Goal: Task Accomplishment & Management: Complete application form

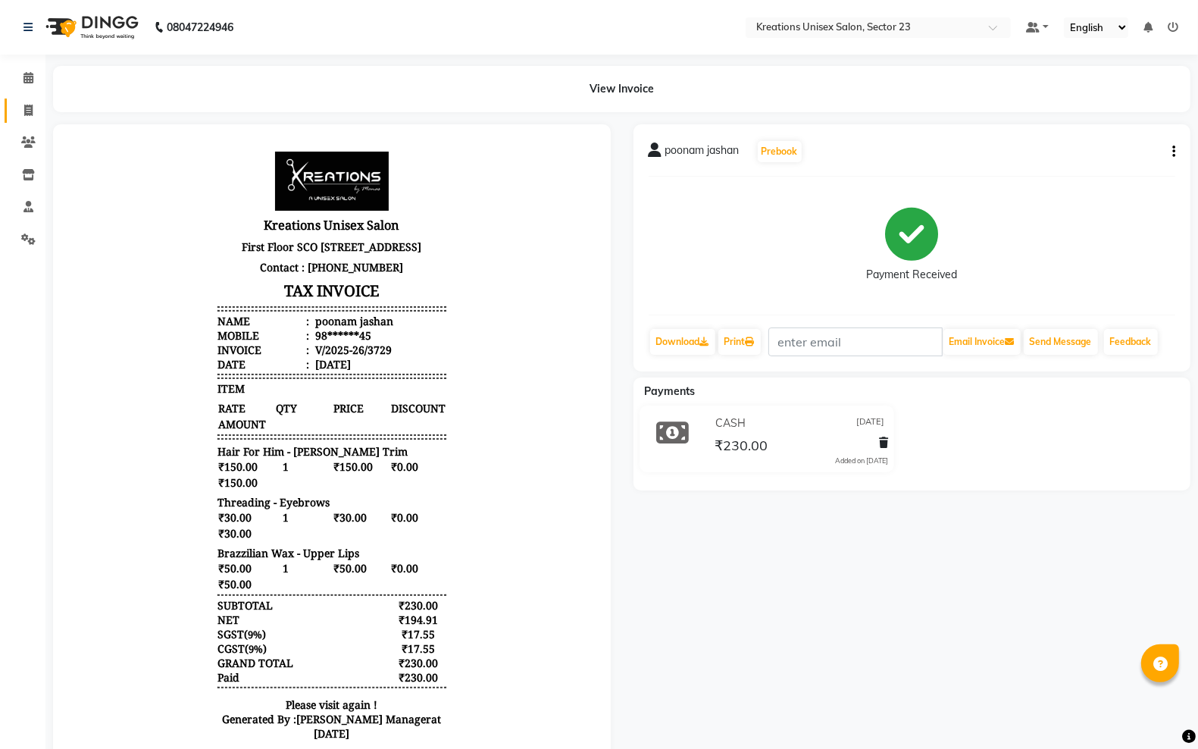
click at [34, 119] on link "Invoice" at bounding box center [23, 111] width 36 height 25
select select "service"
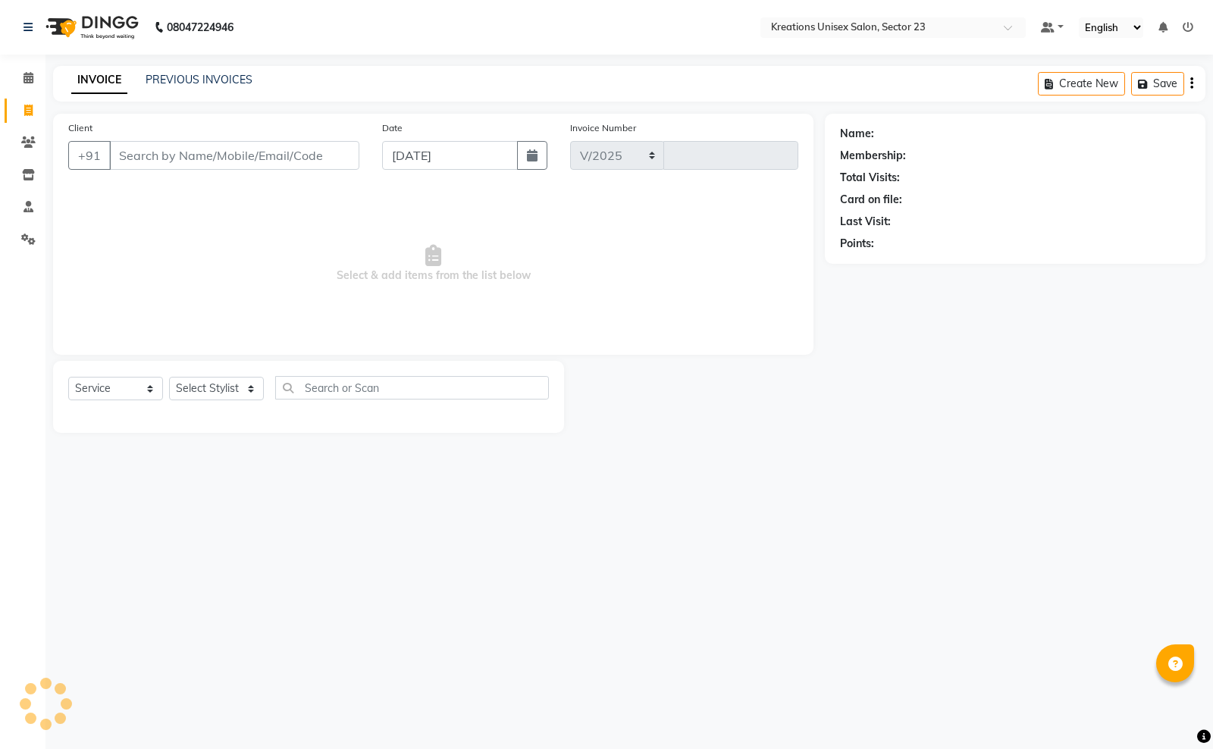
select select "6161"
type input "3730"
click at [214, 160] on input "Client" at bounding box center [234, 155] width 250 height 29
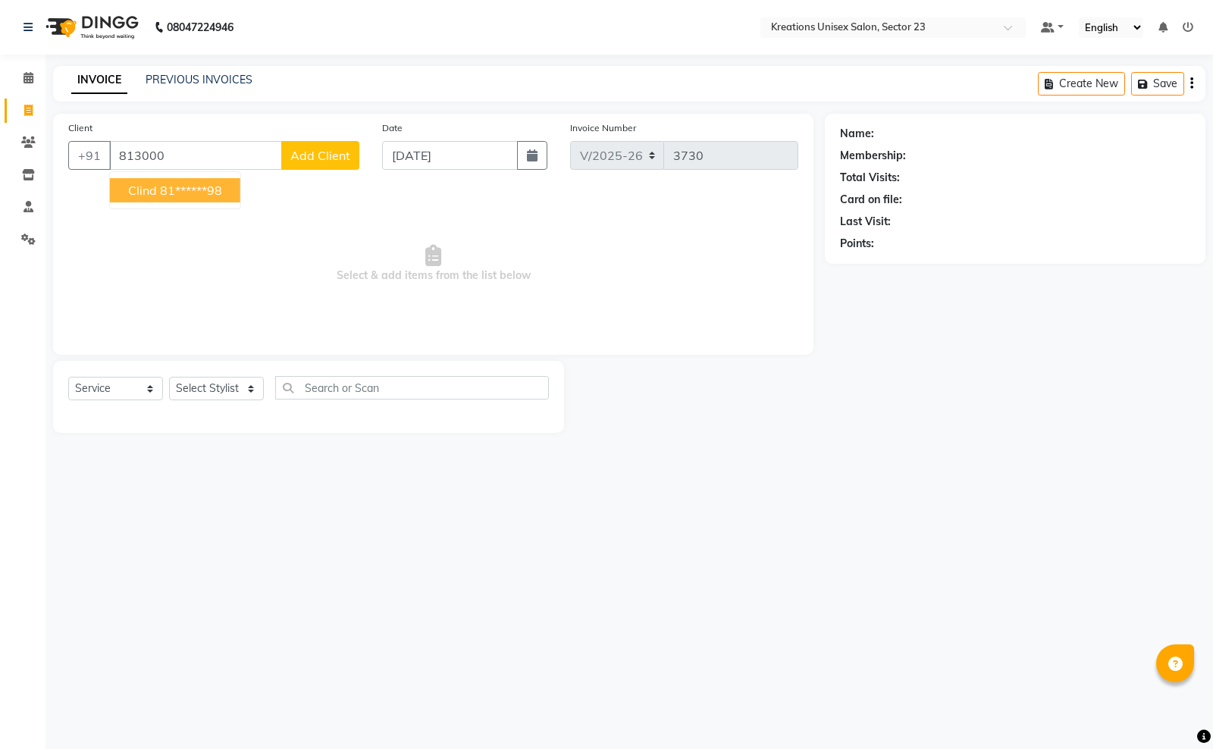
click at [196, 199] on button "Clind 81******98" at bounding box center [175, 190] width 130 height 24
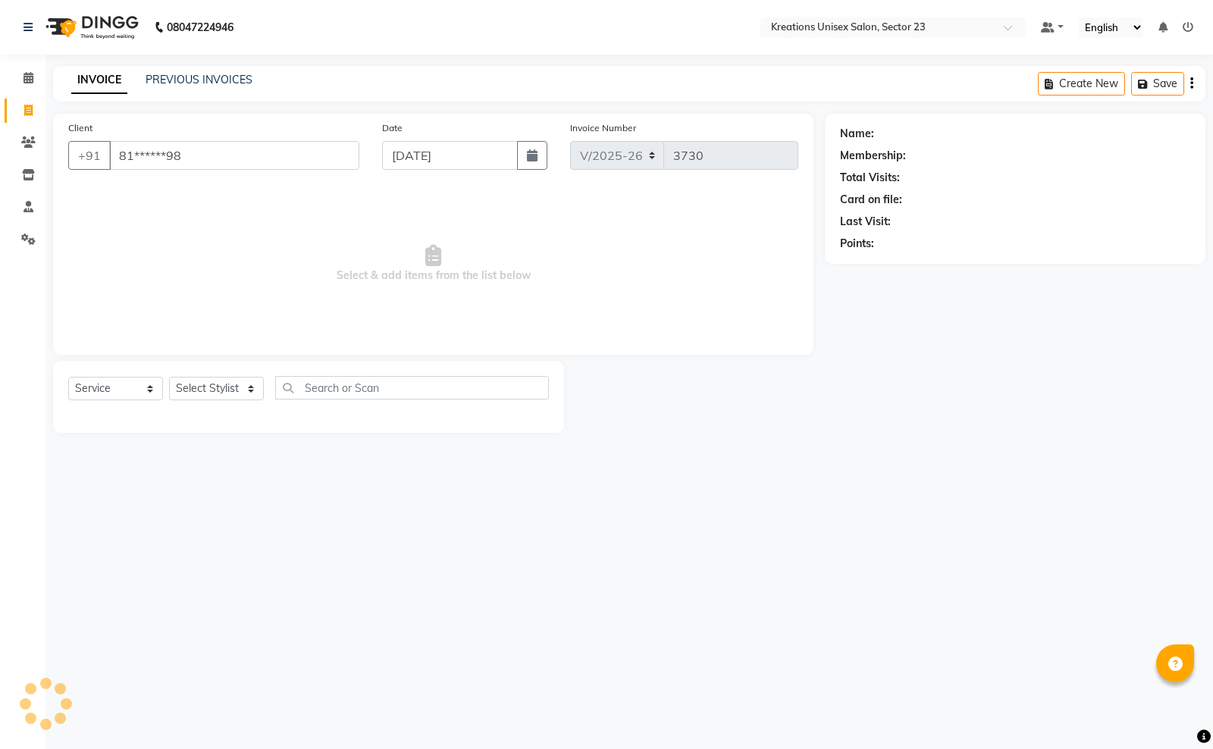
type input "81******98"
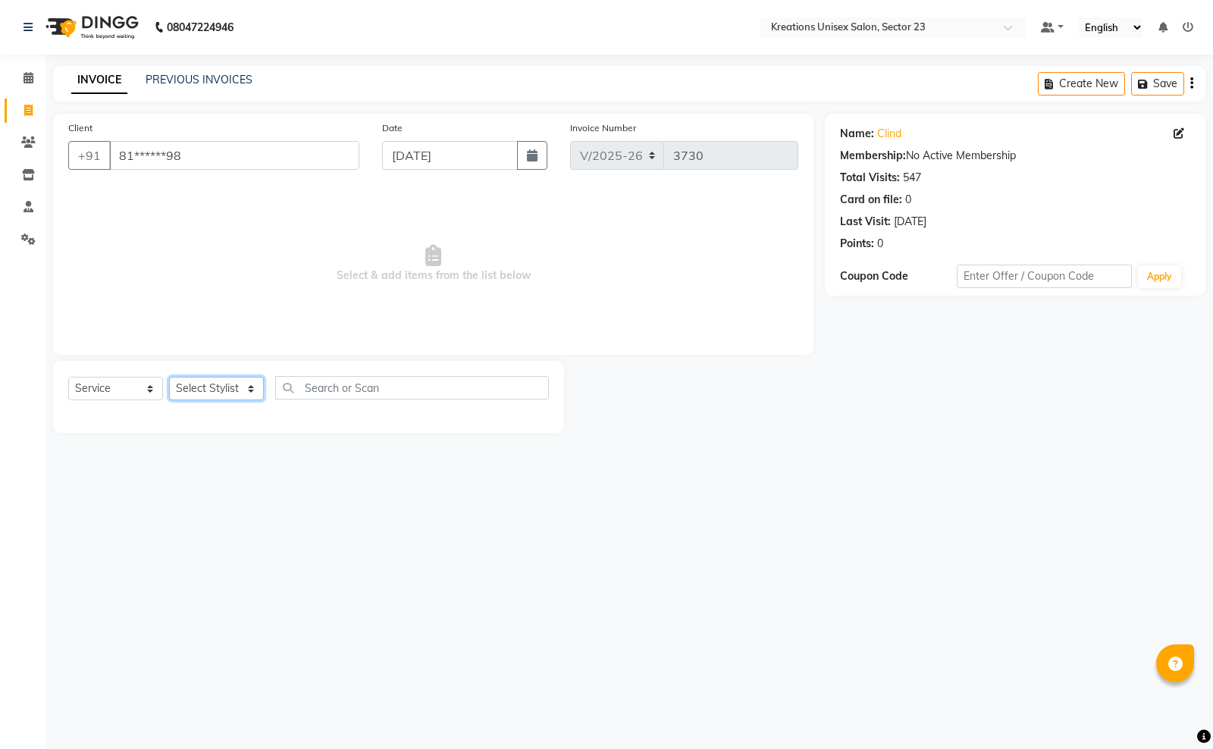
click at [226, 387] on select "Select Stylist [PERSON_NAME] [PERSON_NAME] [PERSON_NAME] Sir [PERSON_NAME] [PER…" at bounding box center [216, 388] width 95 height 23
select select "71166"
click at [169, 377] on select "Select Stylist [PERSON_NAME] [PERSON_NAME] [PERSON_NAME] Sir [PERSON_NAME] [PER…" at bounding box center [216, 388] width 95 height 23
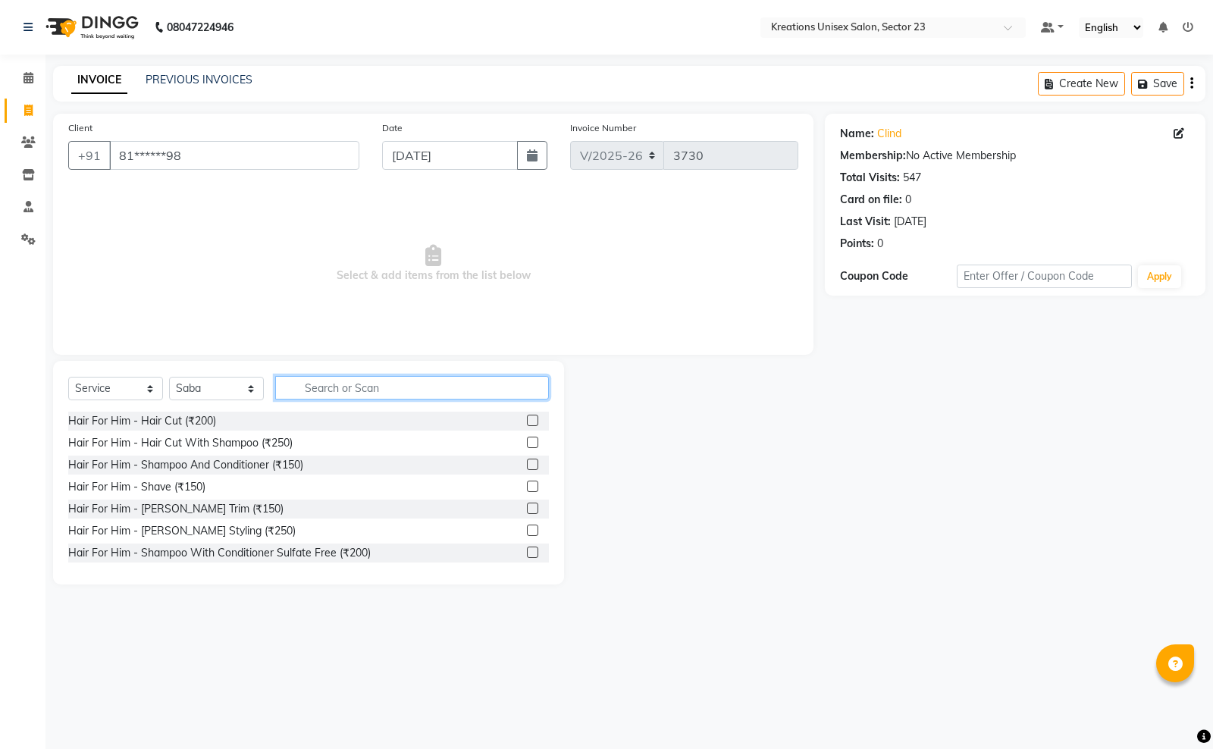
click at [338, 398] on input "text" at bounding box center [412, 387] width 274 height 23
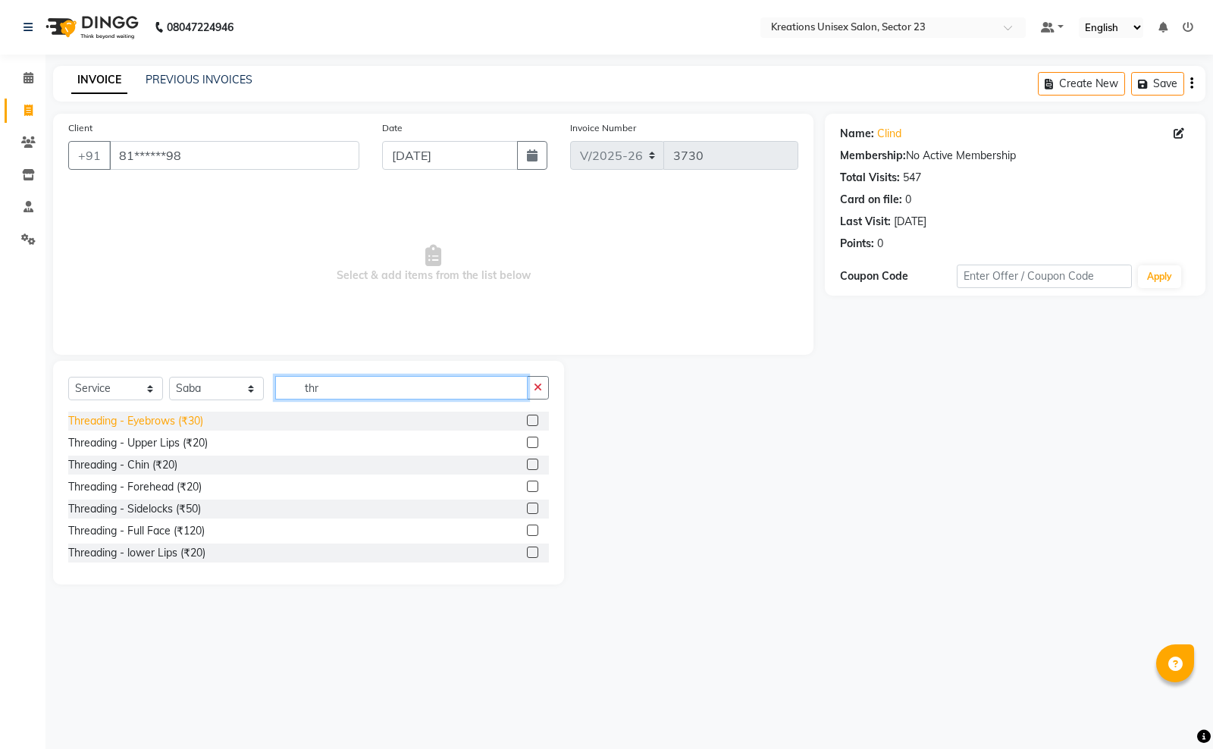
type input "thr"
click at [187, 423] on div "Threading - Eyebrows (₹30)" at bounding box center [135, 421] width 135 height 16
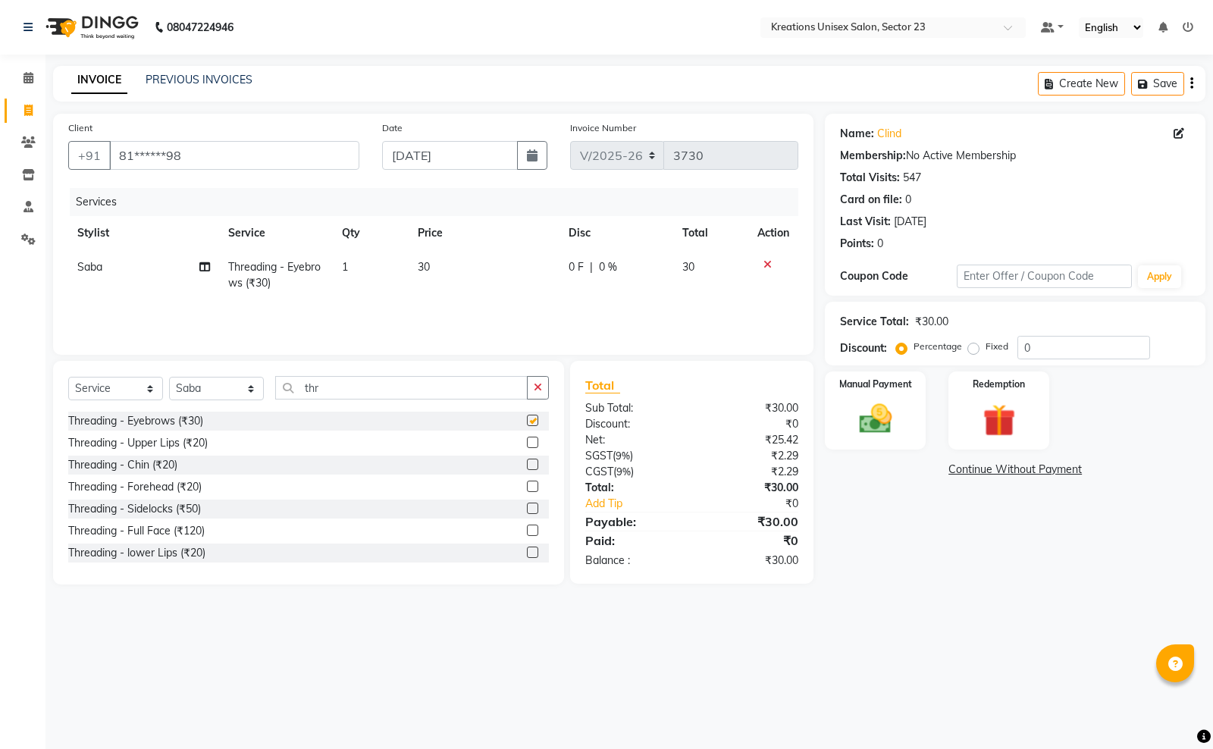
checkbox input "false"
click at [874, 377] on label "Manual Payment" at bounding box center [875, 383] width 76 height 14
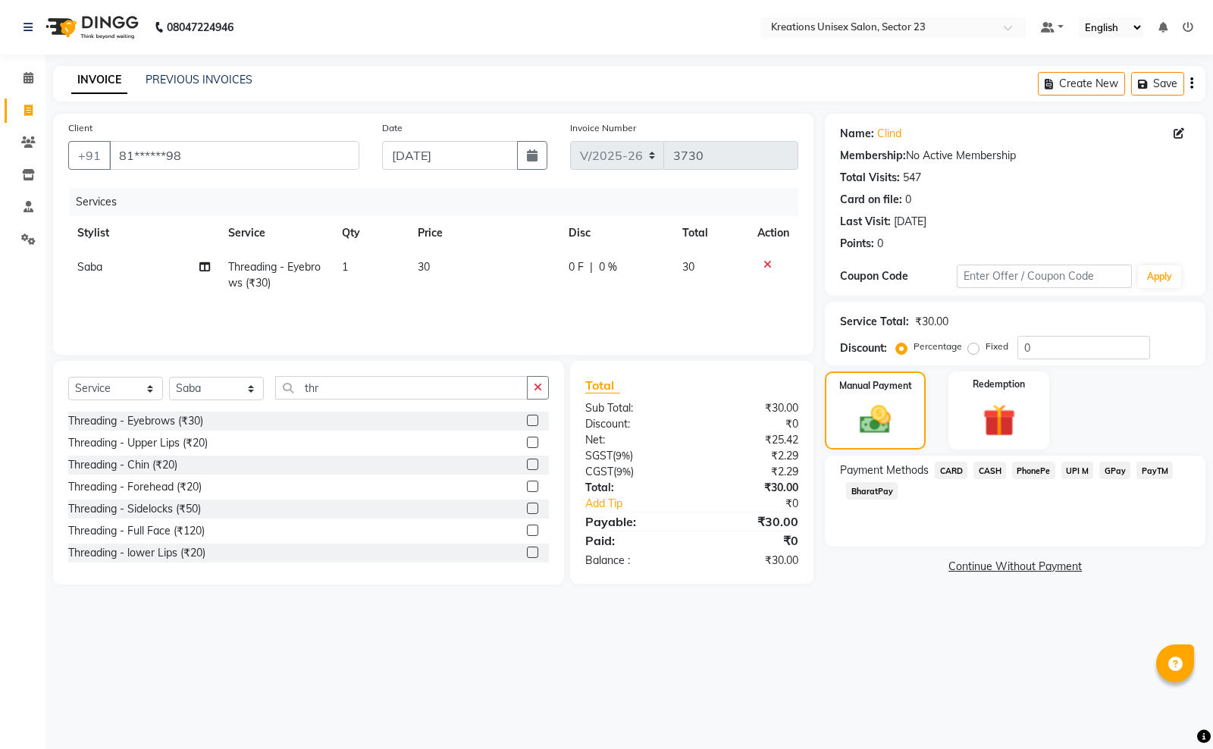
click at [1142, 472] on span "PayTM" at bounding box center [1154, 470] width 36 height 17
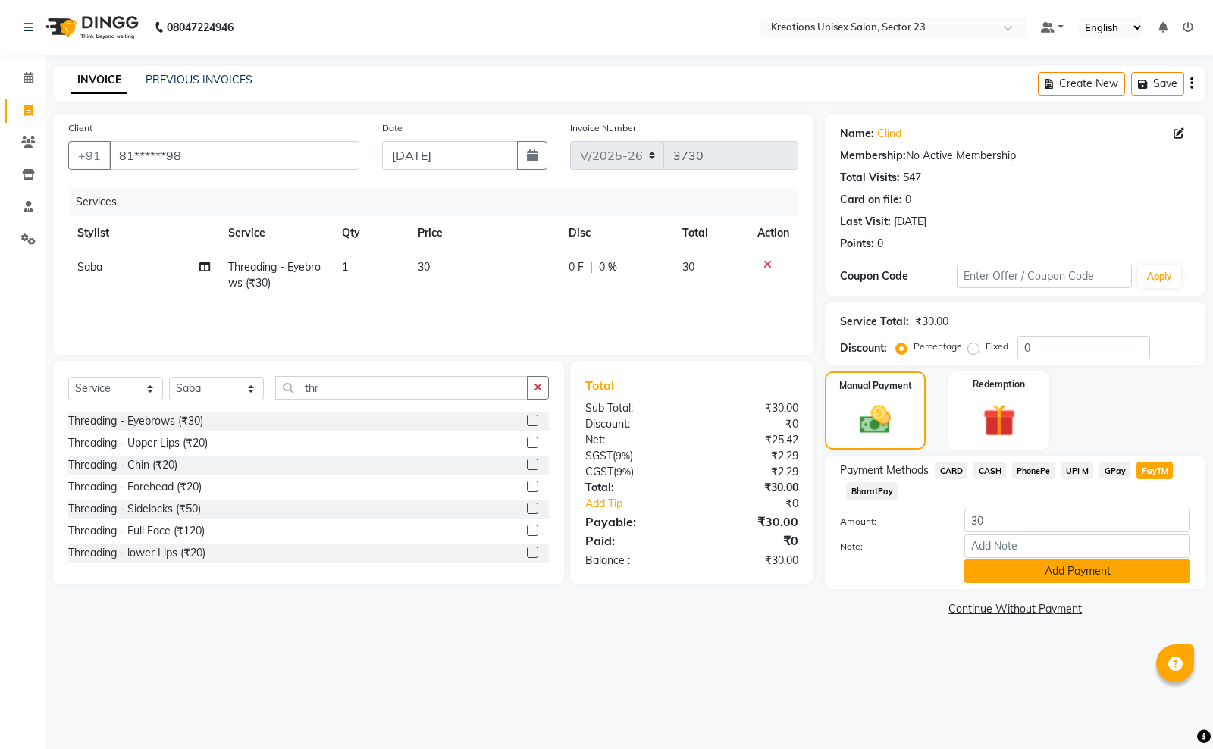
click at [1017, 559] on button "Add Payment" at bounding box center [1077, 570] width 226 height 23
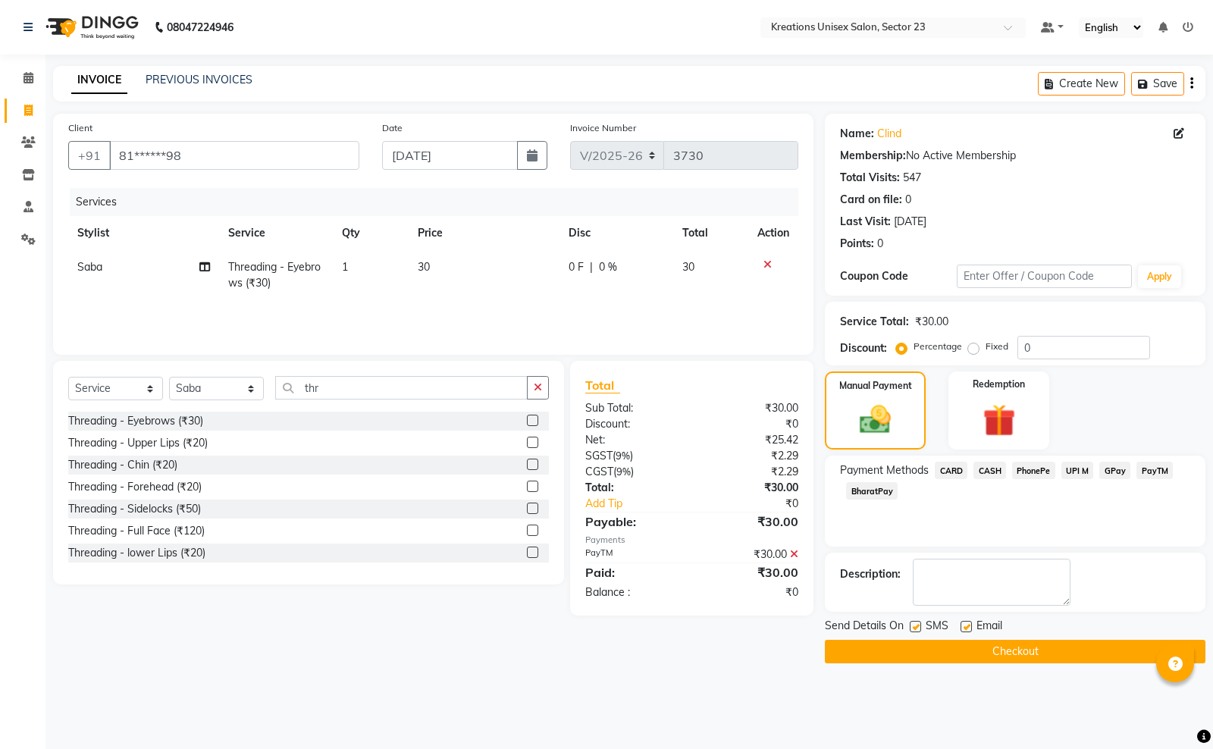
click at [915, 627] on label at bounding box center [914, 626] width 11 height 11
click at [915, 627] on input "checkbox" at bounding box center [914, 627] width 10 height 10
checkbox input "false"
click at [967, 624] on label at bounding box center [965, 626] width 11 height 11
click at [967, 624] on input "checkbox" at bounding box center [965, 627] width 10 height 10
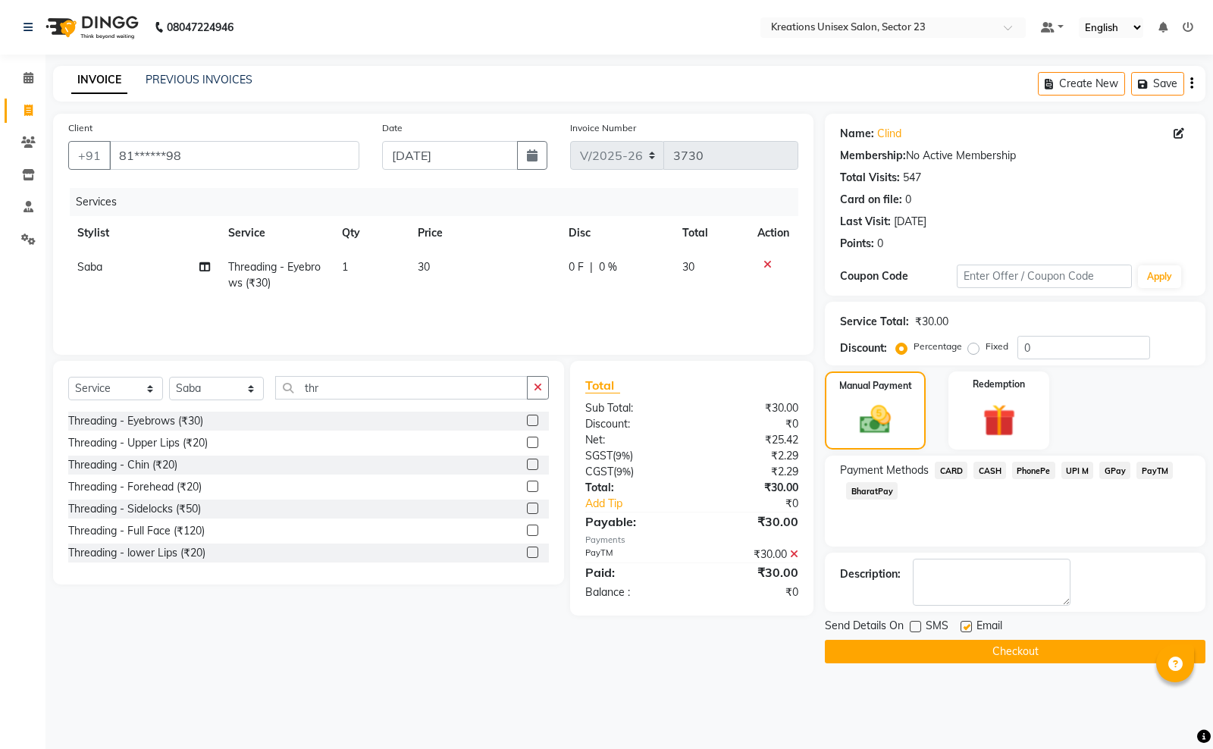
checkbox input "false"
click at [927, 657] on button "Checkout" at bounding box center [1015, 651] width 380 height 23
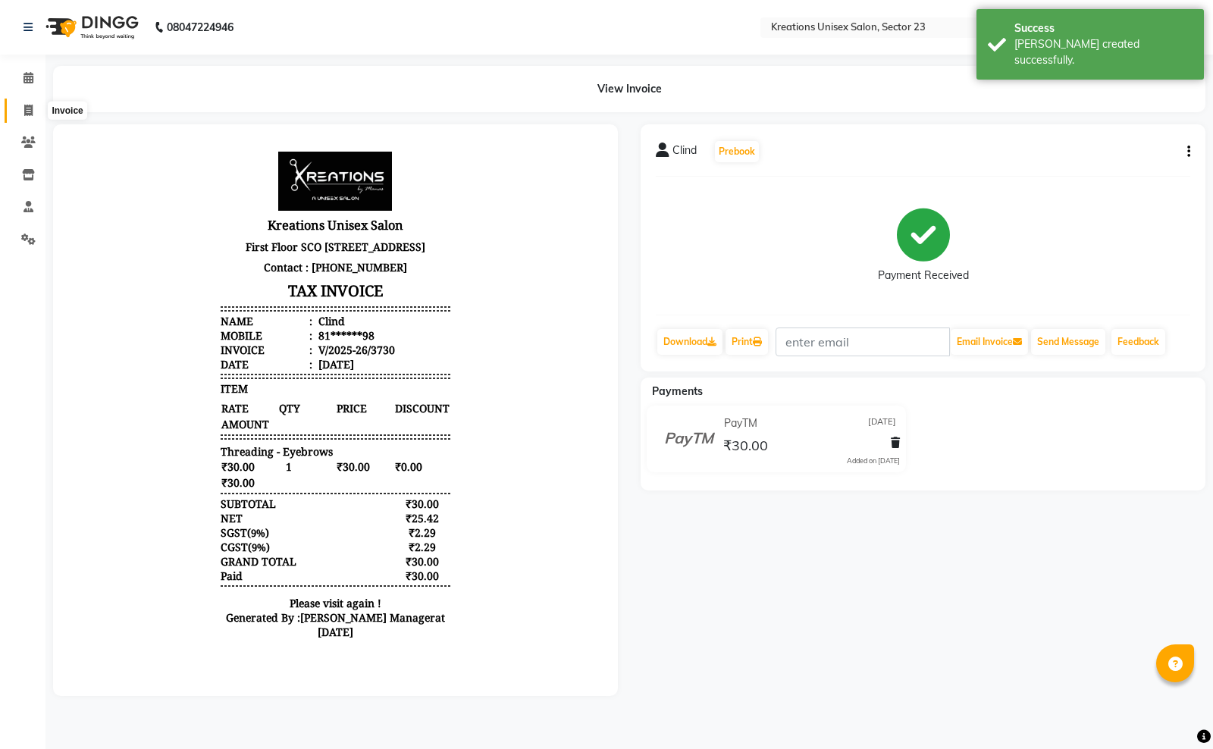
click at [33, 111] on span at bounding box center [28, 110] width 27 height 17
select select "service"
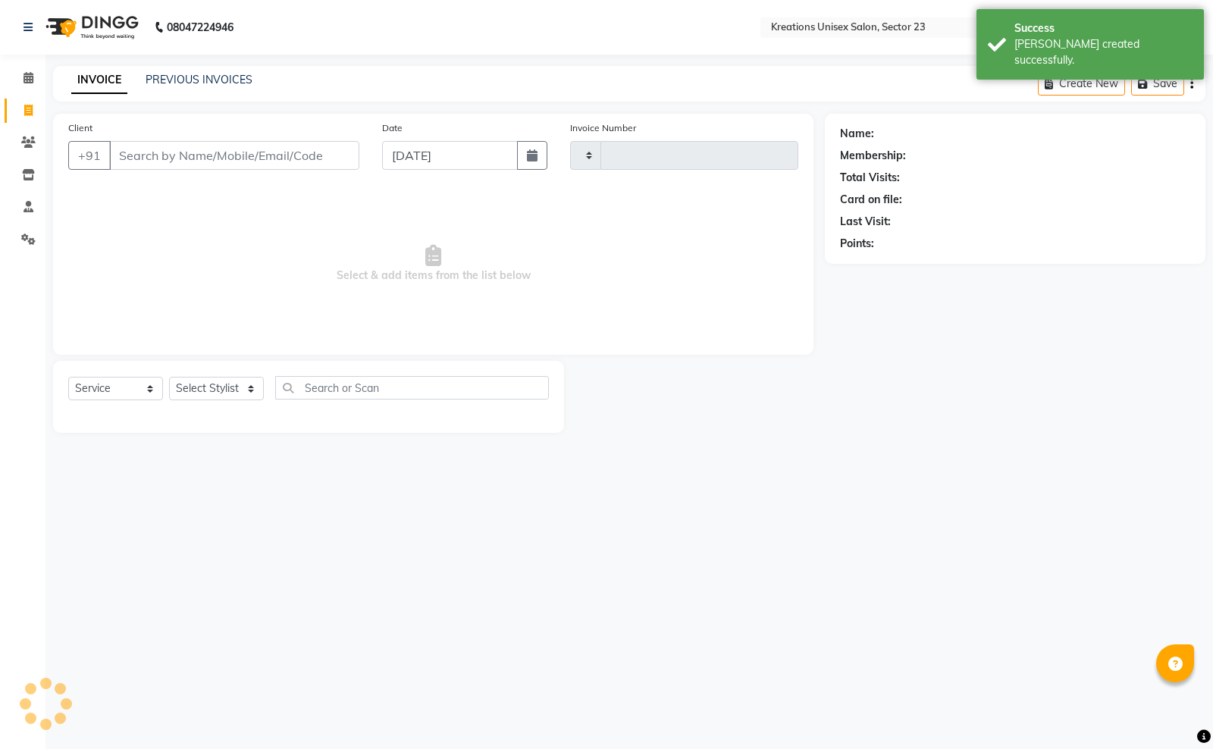
type input "3731"
select select "6161"
click at [202, 161] on input "Client" at bounding box center [234, 155] width 250 height 29
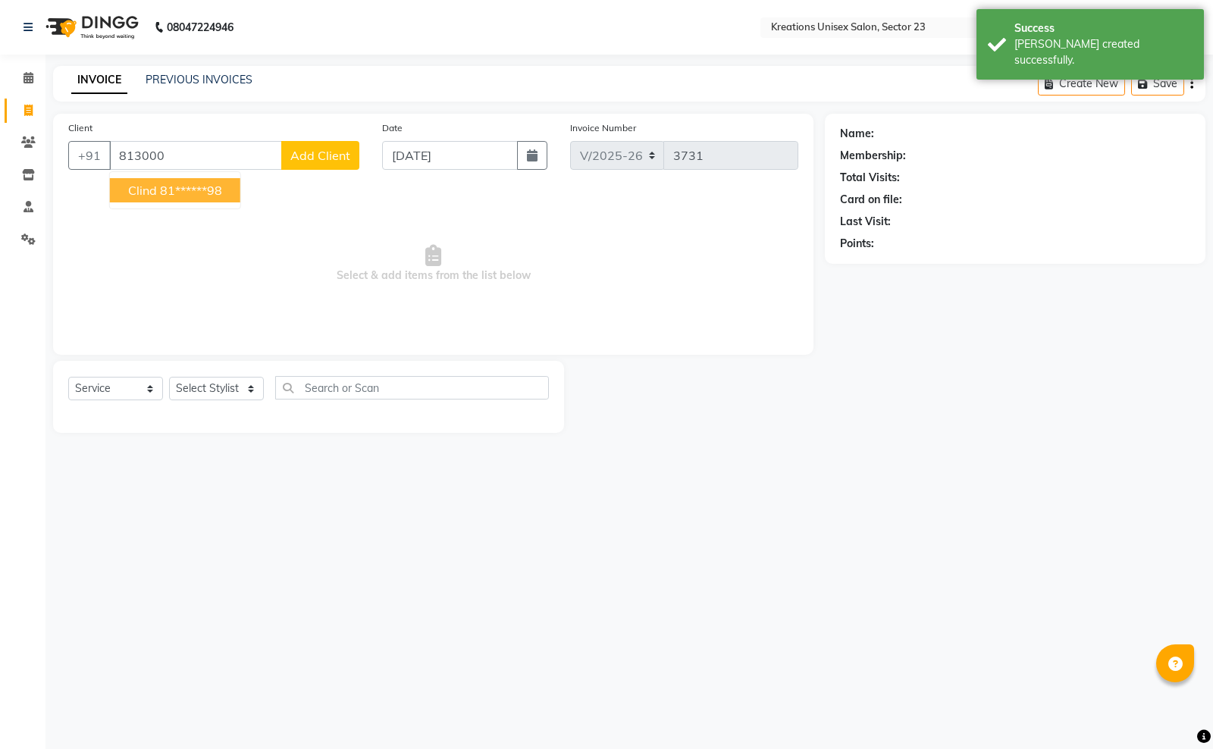
click at [236, 194] on button "Clind 81******98" at bounding box center [175, 190] width 130 height 24
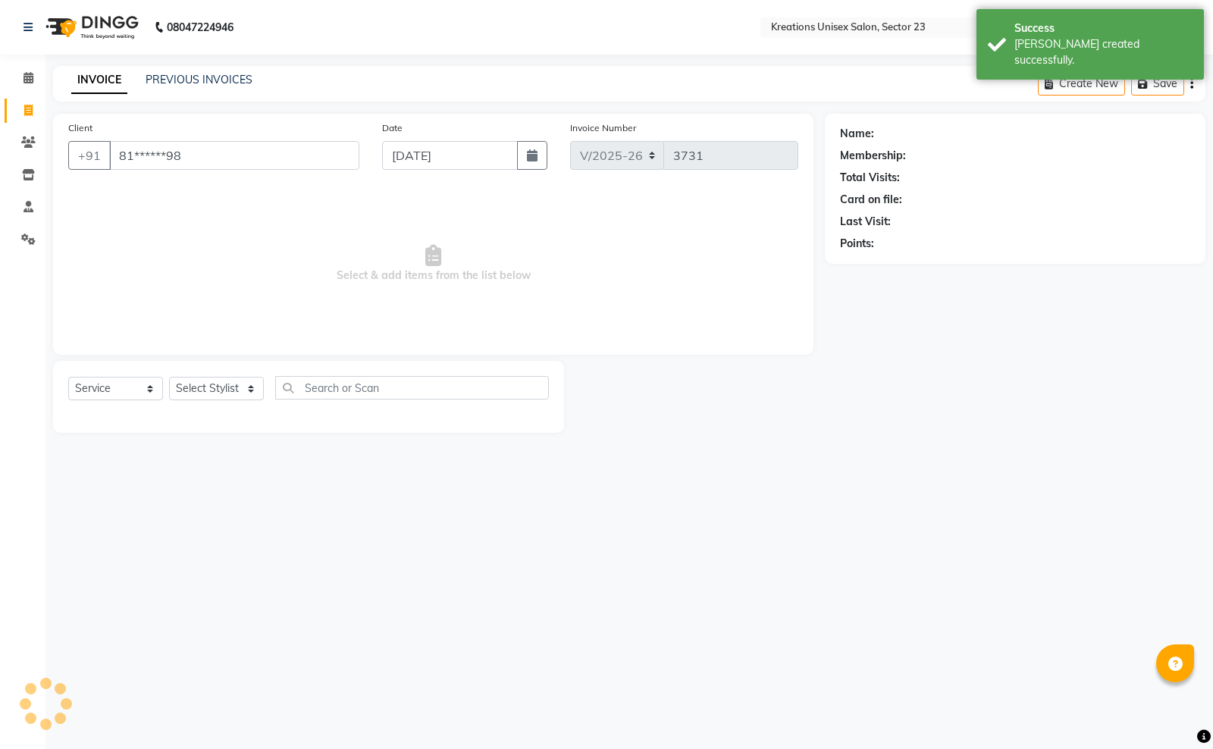
type input "81******98"
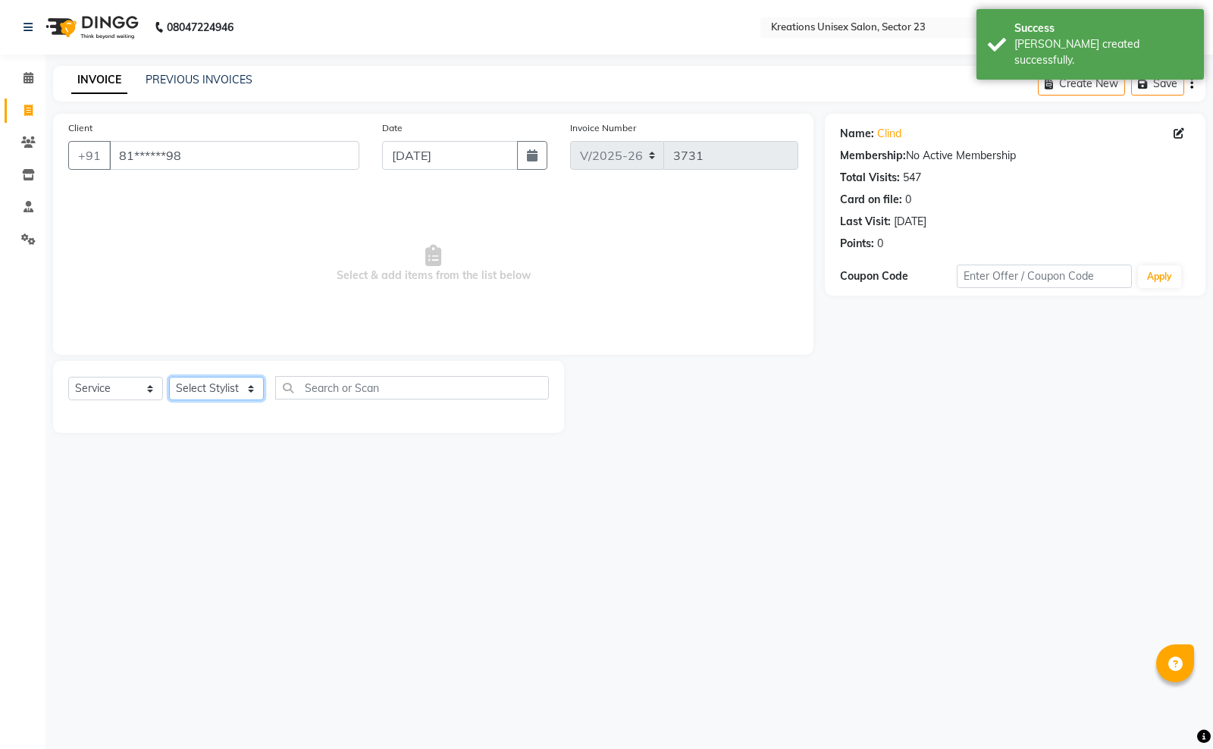
click at [227, 384] on select "Select Stylist [PERSON_NAME] [PERSON_NAME] [PERSON_NAME] Sir [PERSON_NAME] [PER…" at bounding box center [216, 388] width 95 height 23
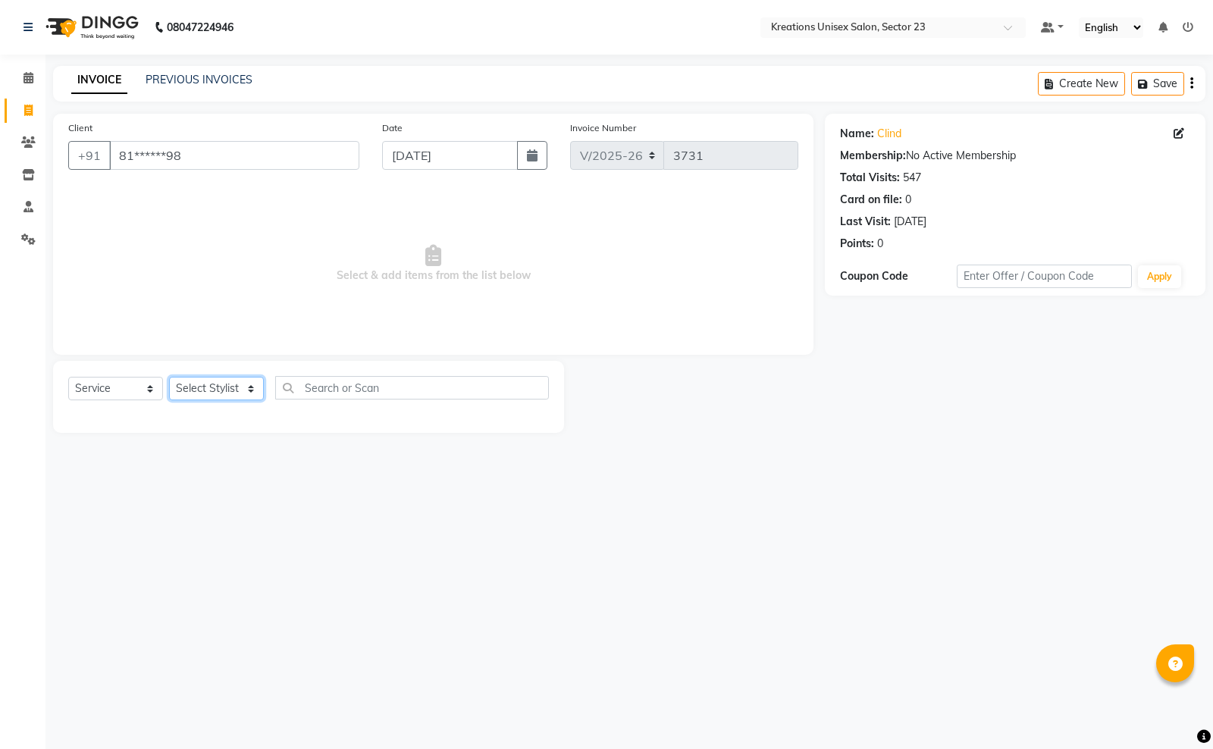
select select "45412"
click at [169, 377] on select "Select Stylist [PERSON_NAME] [PERSON_NAME] [PERSON_NAME] Sir [PERSON_NAME] [PER…" at bounding box center [216, 388] width 95 height 23
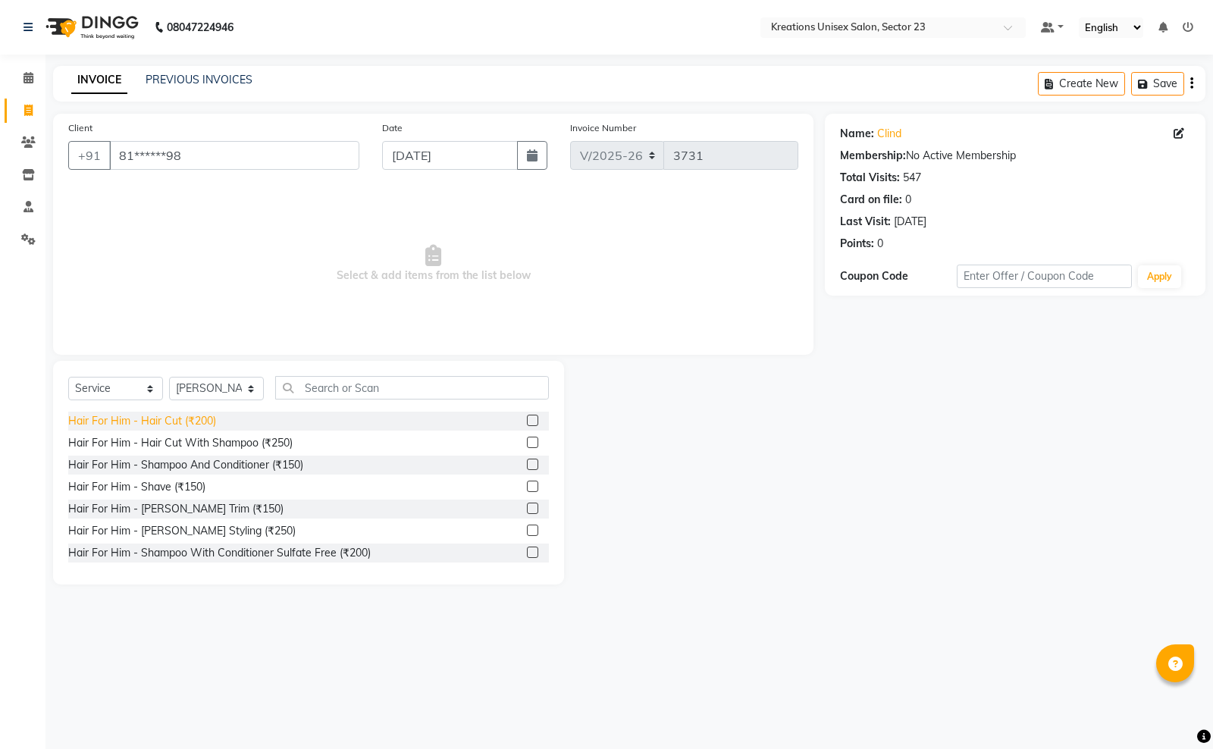
click at [199, 421] on div "Hair For Him - Hair Cut (₹200)" at bounding box center [142, 421] width 148 height 16
checkbox input "false"
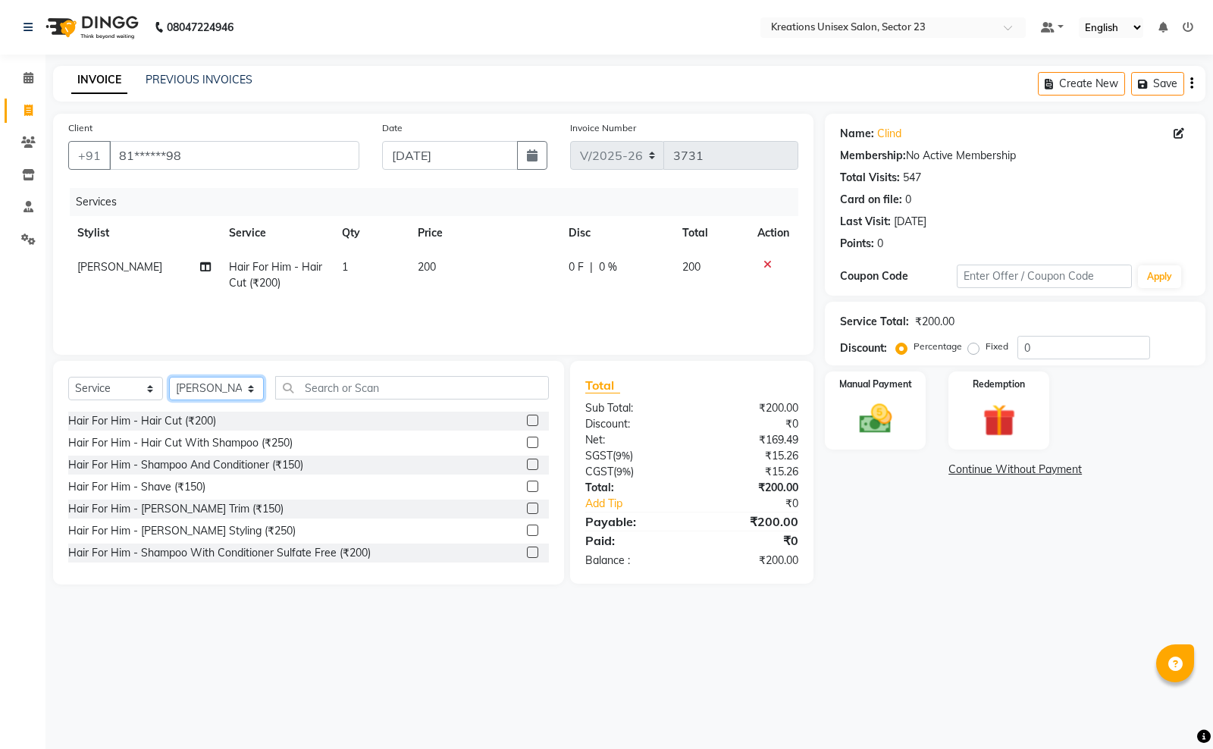
click at [206, 392] on select "Select Stylist [PERSON_NAME] [PERSON_NAME] [PERSON_NAME] Sir [PERSON_NAME] [PER…" at bounding box center [216, 388] width 95 height 23
select select "87944"
click at [169, 377] on select "Select Stylist [PERSON_NAME] [PERSON_NAME] [PERSON_NAME] Sir [PERSON_NAME] [PER…" at bounding box center [216, 388] width 95 height 23
click at [321, 387] on input "text" at bounding box center [412, 387] width 274 height 23
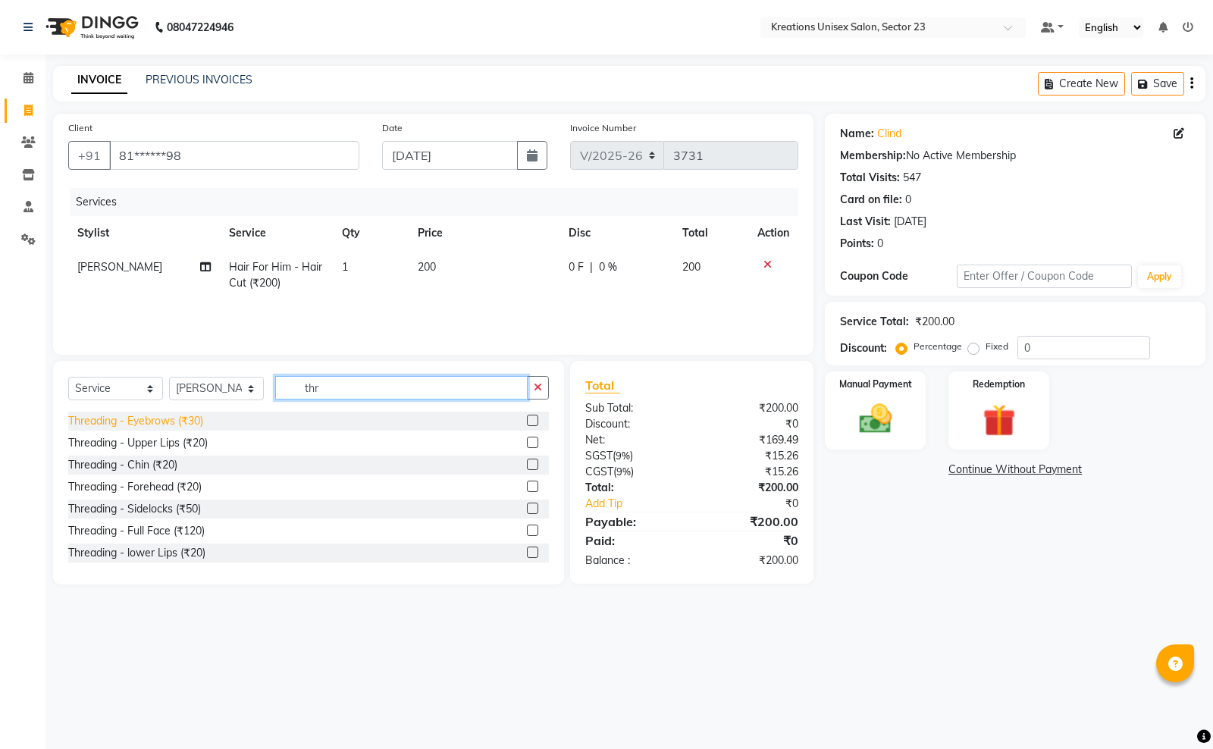
type input "thr"
click at [194, 419] on div "Threading - Eyebrows (₹30)" at bounding box center [135, 421] width 135 height 16
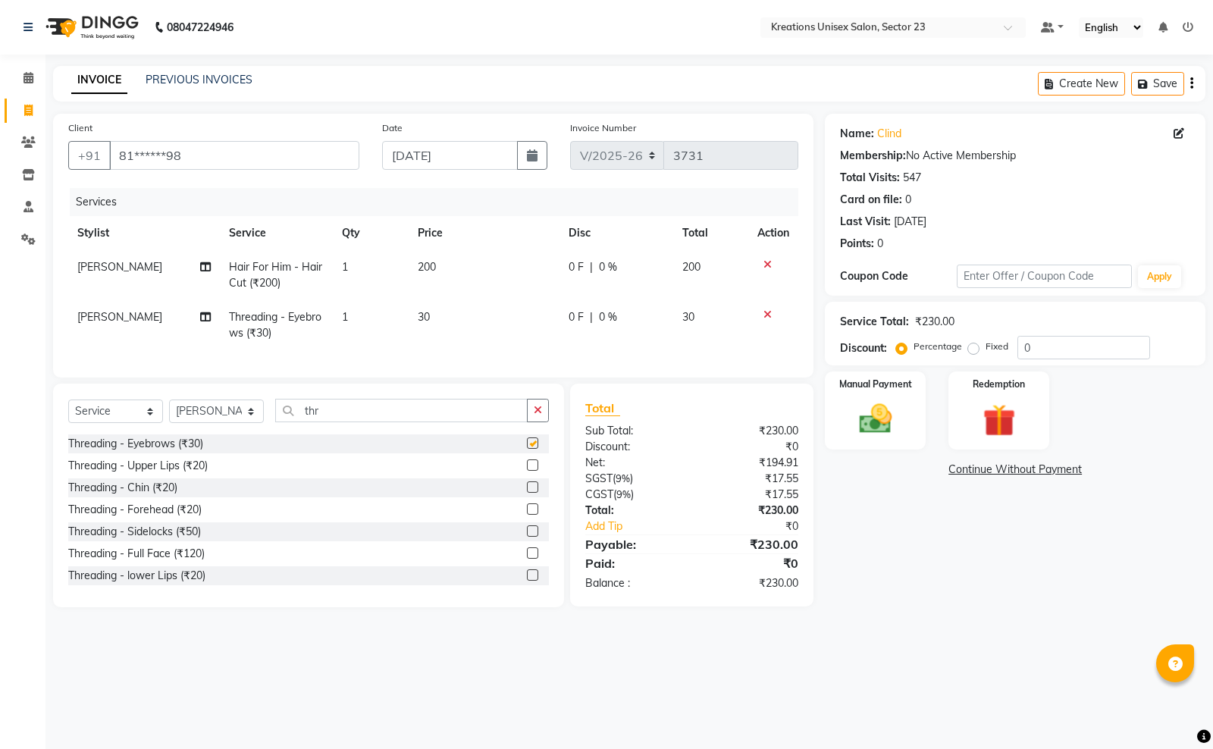
checkbox input "false"
click at [183, 518] on div "Threading - Forehead (₹20)" at bounding box center [134, 510] width 133 height 16
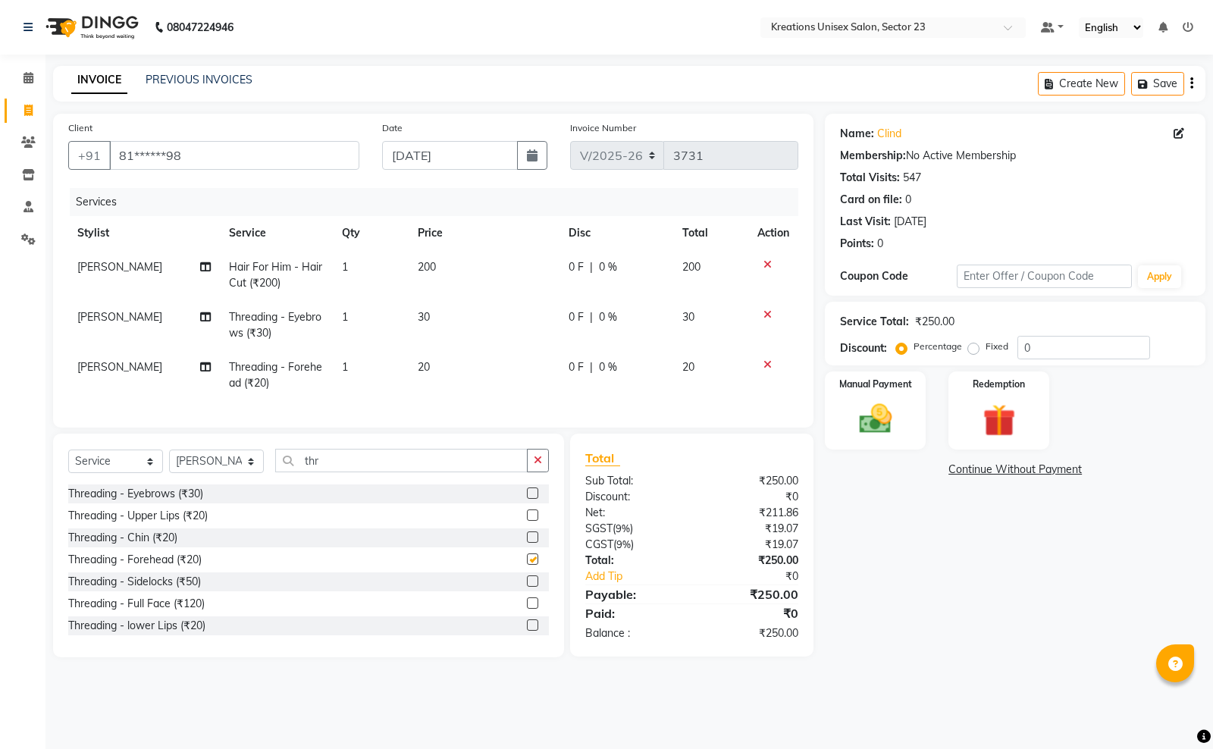
checkbox input "false"
click at [349, 472] on input "thr" at bounding box center [401, 460] width 252 height 23
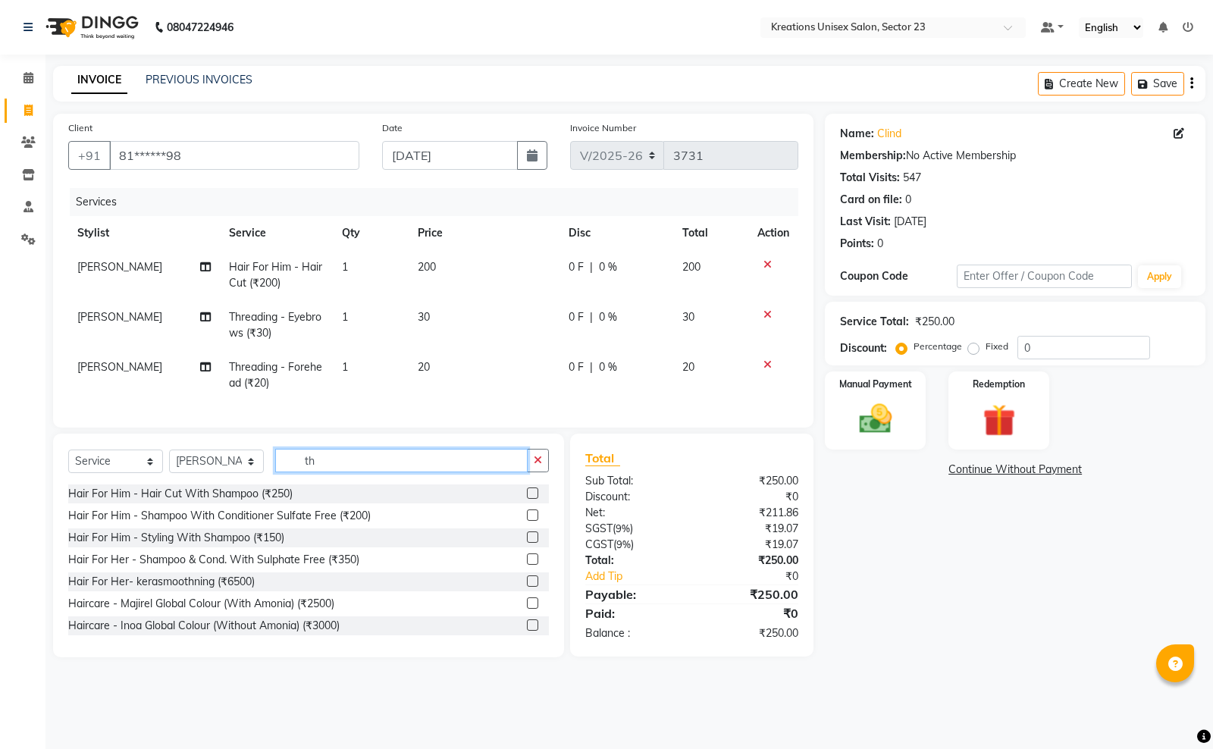
type input "t"
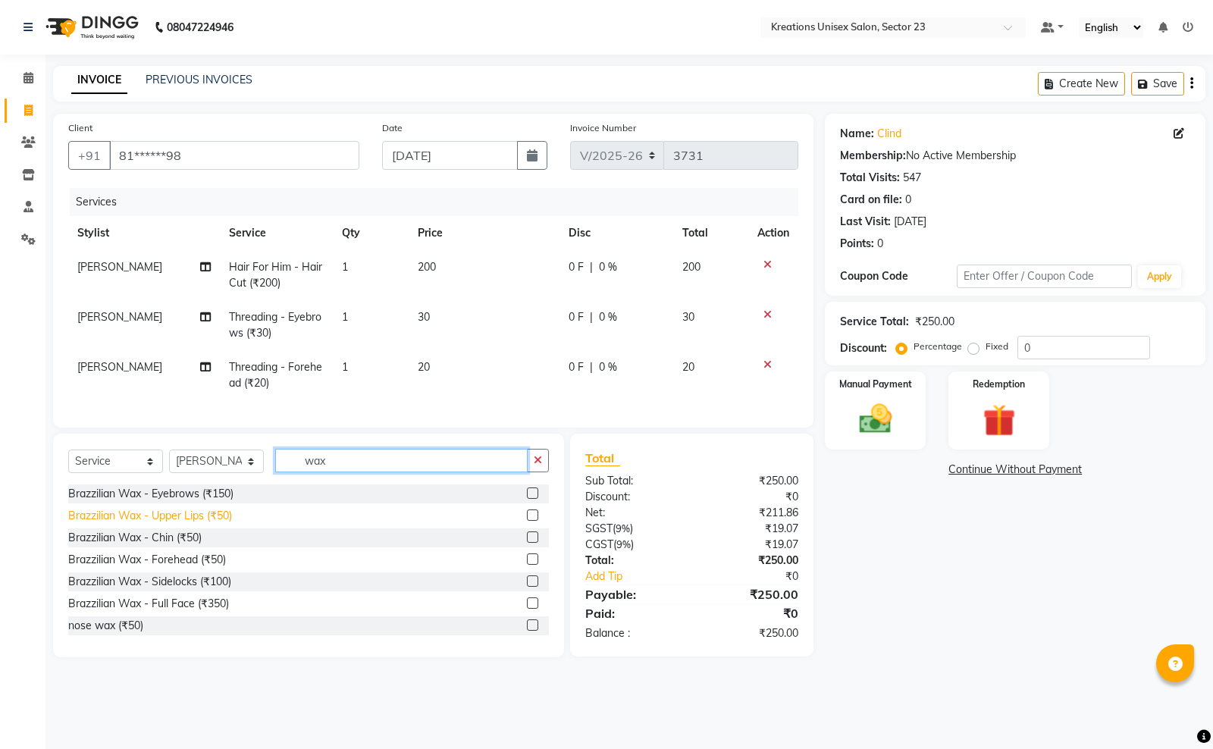
type input "wax"
click at [218, 524] on div "Brazzilian Wax - Upper Lips (₹50)" at bounding box center [150, 516] width 164 height 16
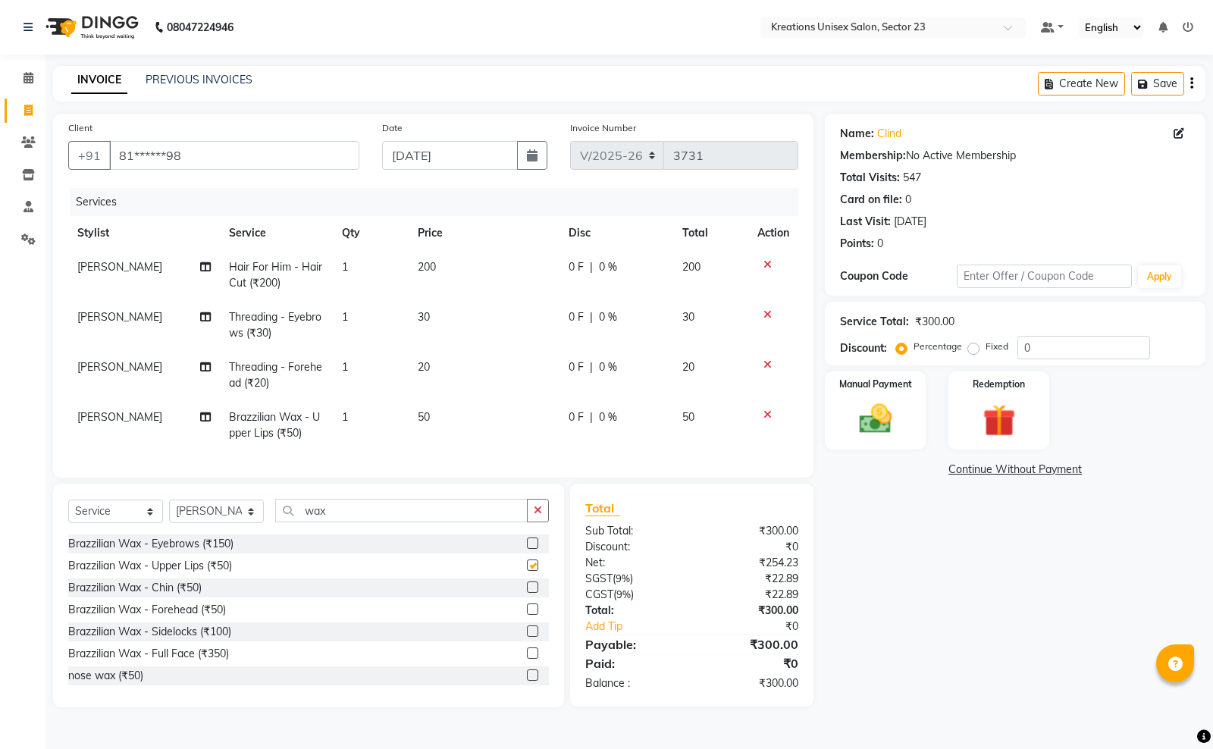
checkbox input "false"
click at [825, 377] on div "Manual Payment Redemption" at bounding box center [1014, 410] width 403 height 78
click at [840, 411] on div "Manual Payment" at bounding box center [875, 410] width 105 height 81
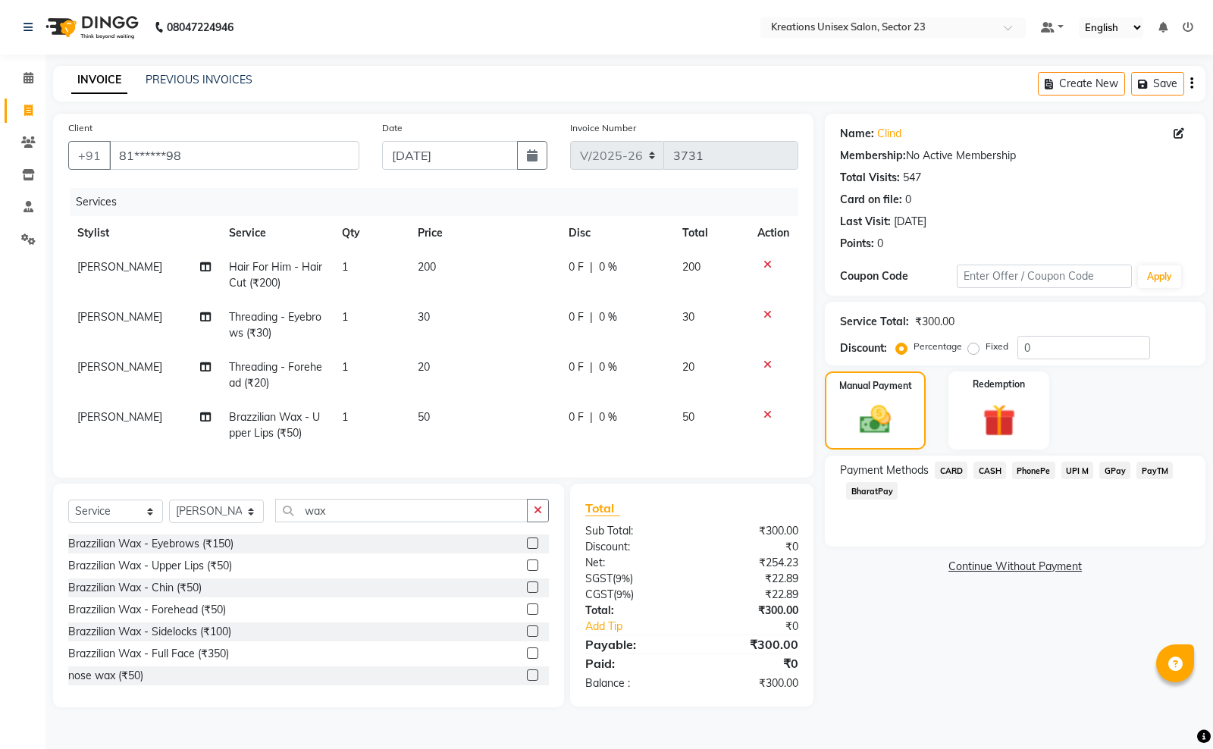
click at [1147, 467] on span "PayTM" at bounding box center [1154, 470] width 36 height 17
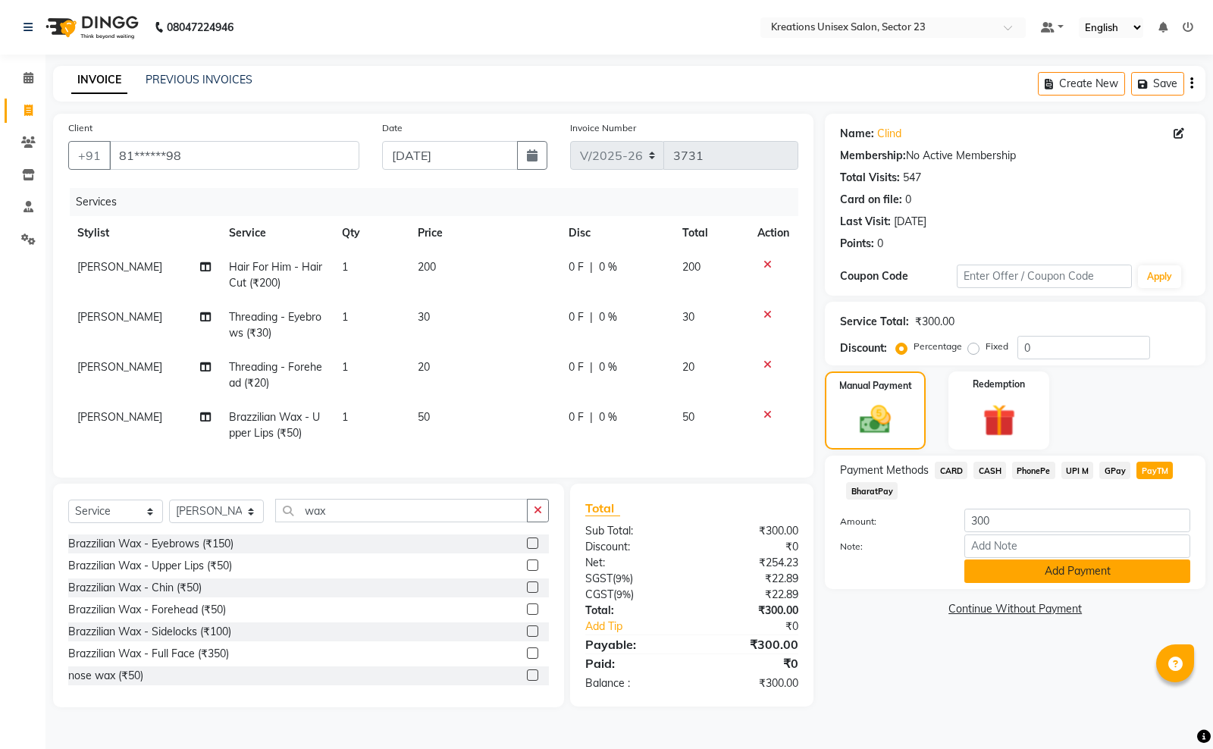
click at [1036, 567] on button "Add Payment" at bounding box center [1077, 570] width 226 height 23
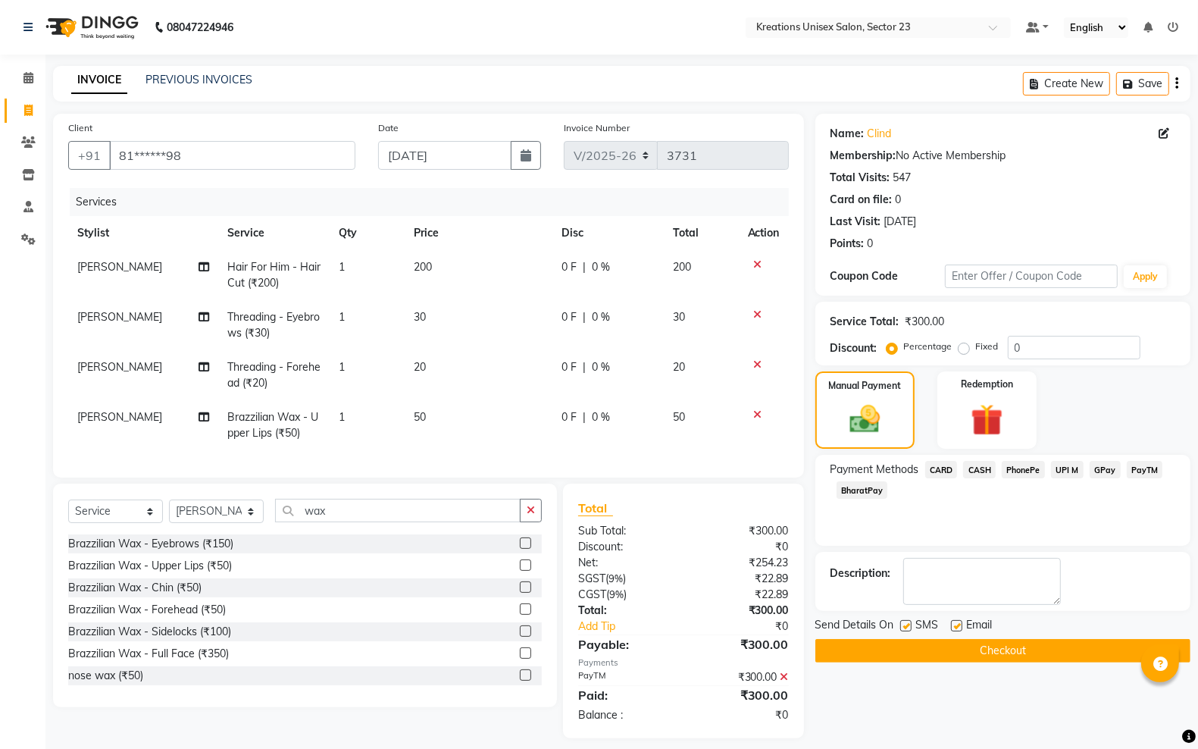
drag, startPoint x: 910, startPoint y: 631, endPoint x: 907, endPoint y: 623, distance: 8.2
click at [908, 624] on label at bounding box center [905, 625] width 11 height 11
click at [908, 624] on input "checkbox" at bounding box center [905, 626] width 10 height 10
checkbox input "false"
click at [956, 624] on label at bounding box center [956, 625] width 11 height 11
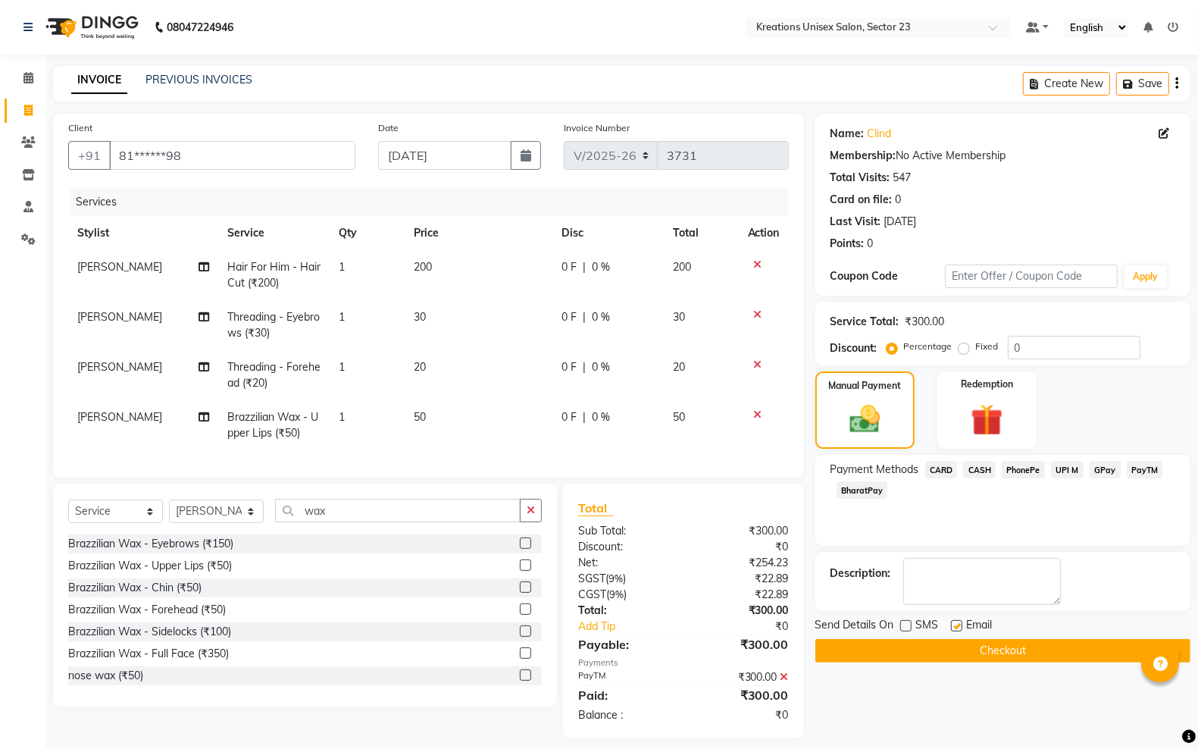
click at [956, 624] on input "checkbox" at bounding box center [956, 626] width 10 height 10
checkbox input "false"
click at [960, 648] on button "Checkout" at bounding box center [1003, 650] width 375 height 23
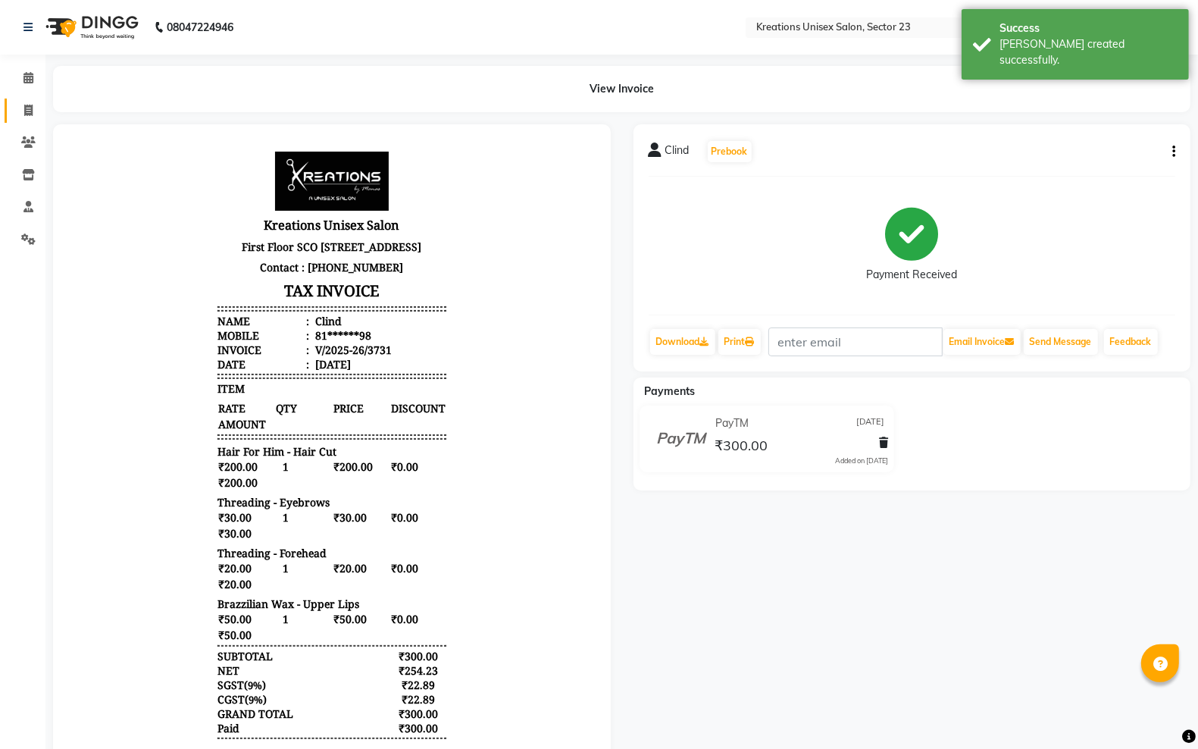
click at [27, 119] on link "Invoice" at bounding box center [23, 111] width 36 height 25
select select "service"
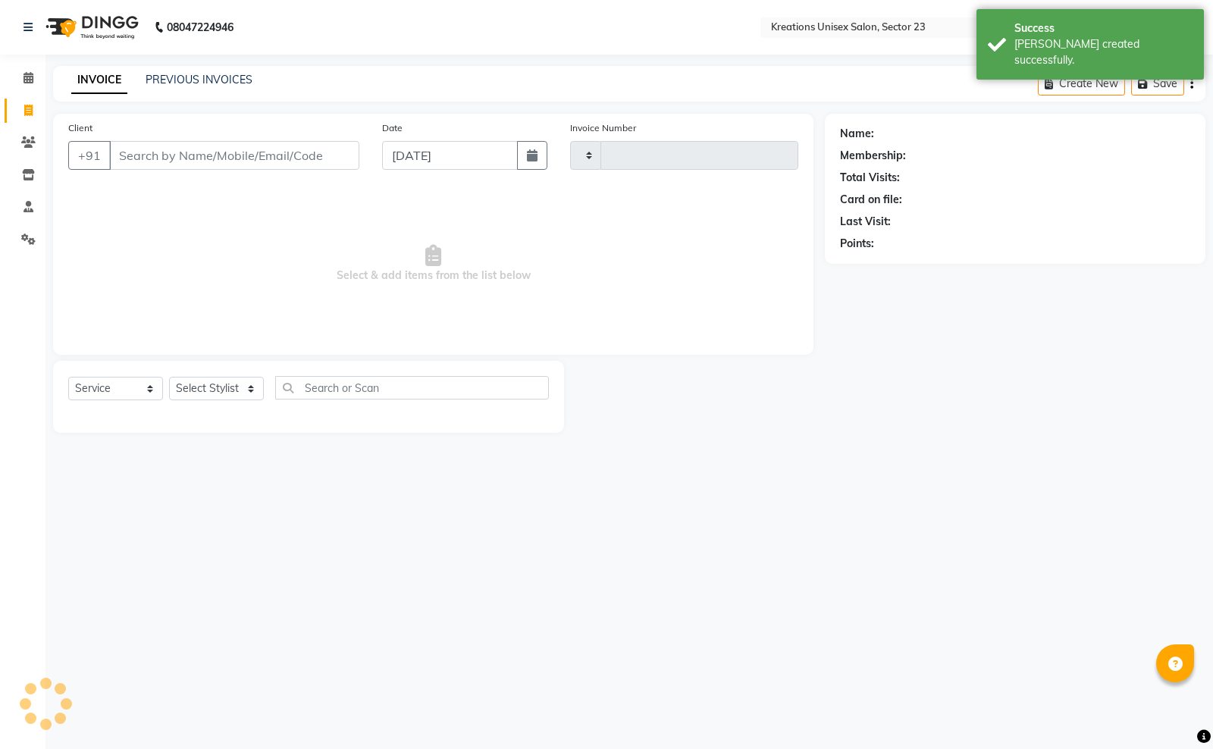
type input "3732"
select select "6161"
click at [180, 165] on input "Client" at bounding box center [234, 155] width 250 height 29
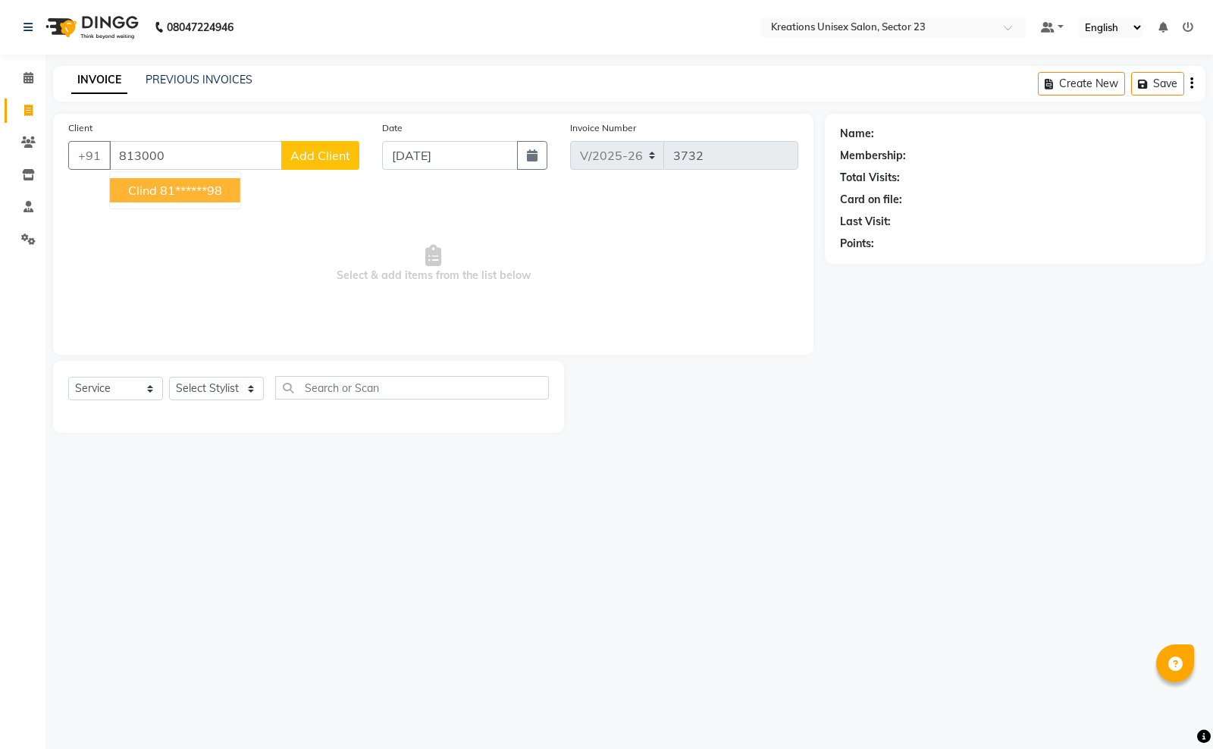
click at [158, 192] on button "Clind 81******98" at bounding box center [175, 190] width 130 height 24
type input "81******98"
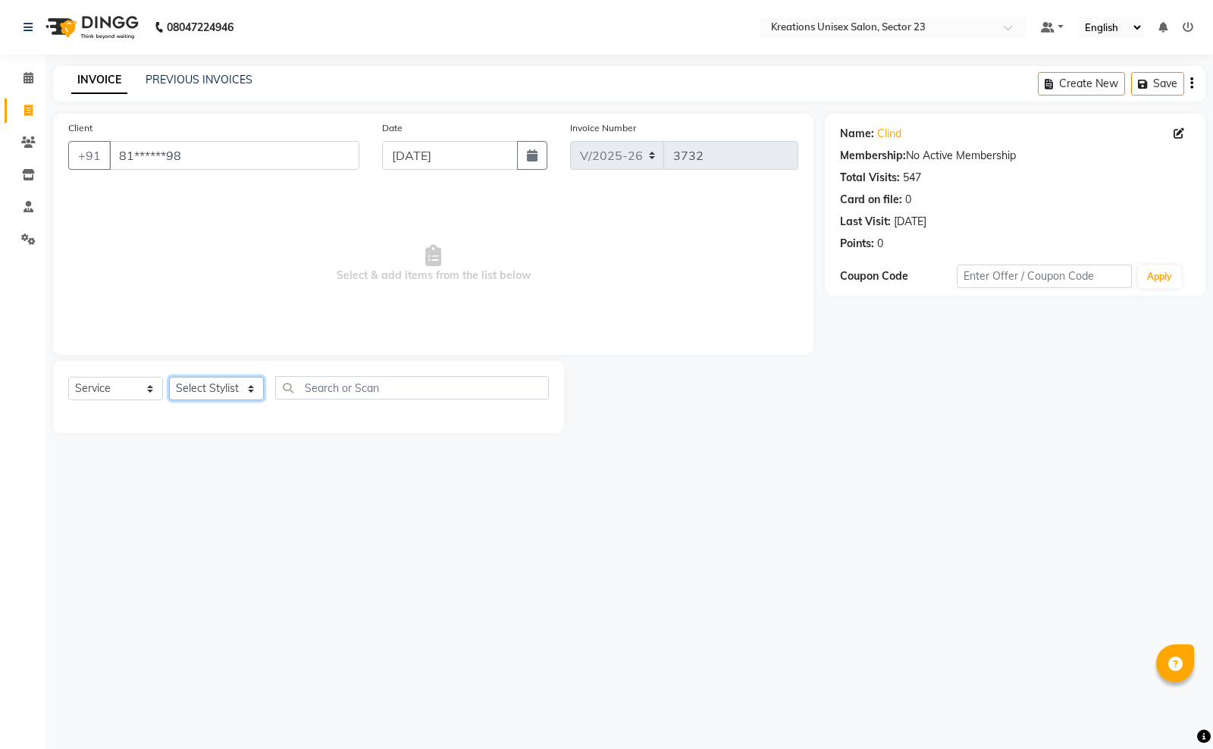
click at [230, 383] on select "Select Stylist [PERSON_NAME] [PERSON_NAME] [PERSON_NAME] Sir [PERSON_NAME] [PER…" at bounding box center [216, 388] width 95 height 23
select select "45412"
click at [169, 377] on select "Select Stylist [PERSON_NAME] [PERSON_NAME] [PERSON_NAME] Sir [PERSON_NAME] [PER…" at bounding box center [216, 388] width 95 height 23
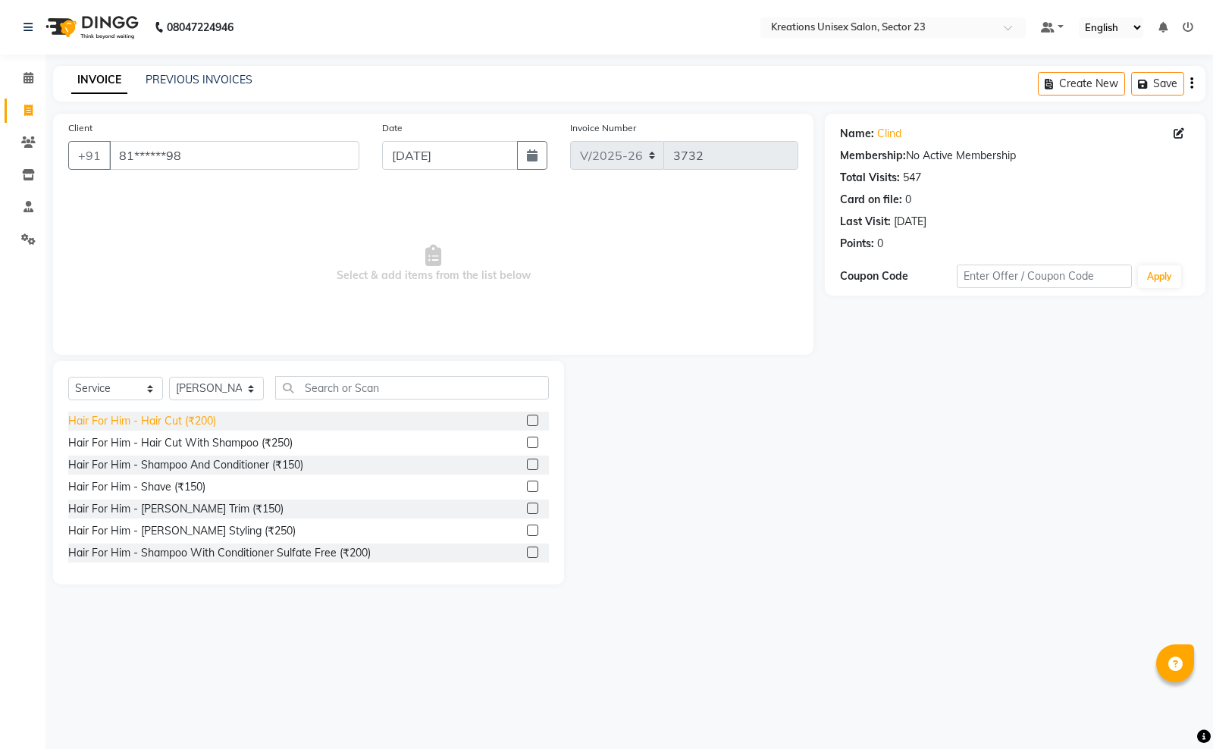
click at [186, 422] on div "Hair For Him - Hair Cut (₹200)" at bounding box center [142, 421] width 148 height 16
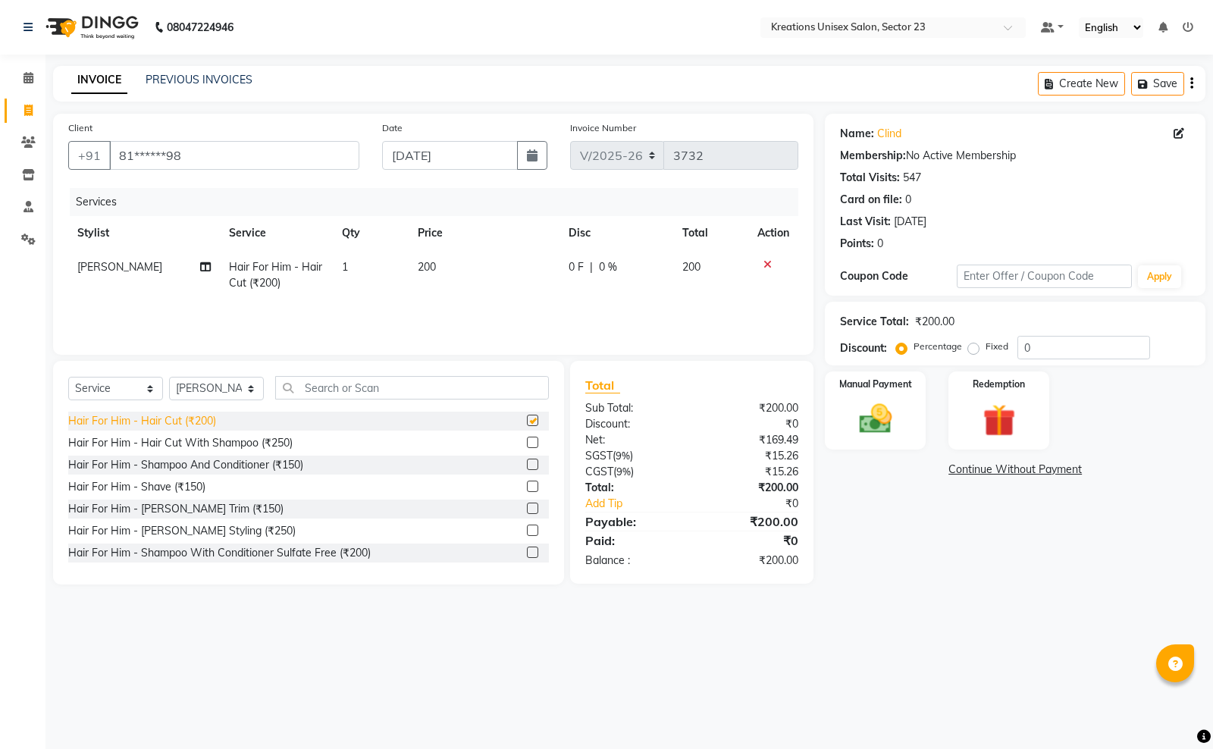
checkbox input "false"
click at [218, 532] on div "Hair For Him - [PERSON_NAME] Styling (₹250)" at bounding box center [181, 531] width 227 height 16
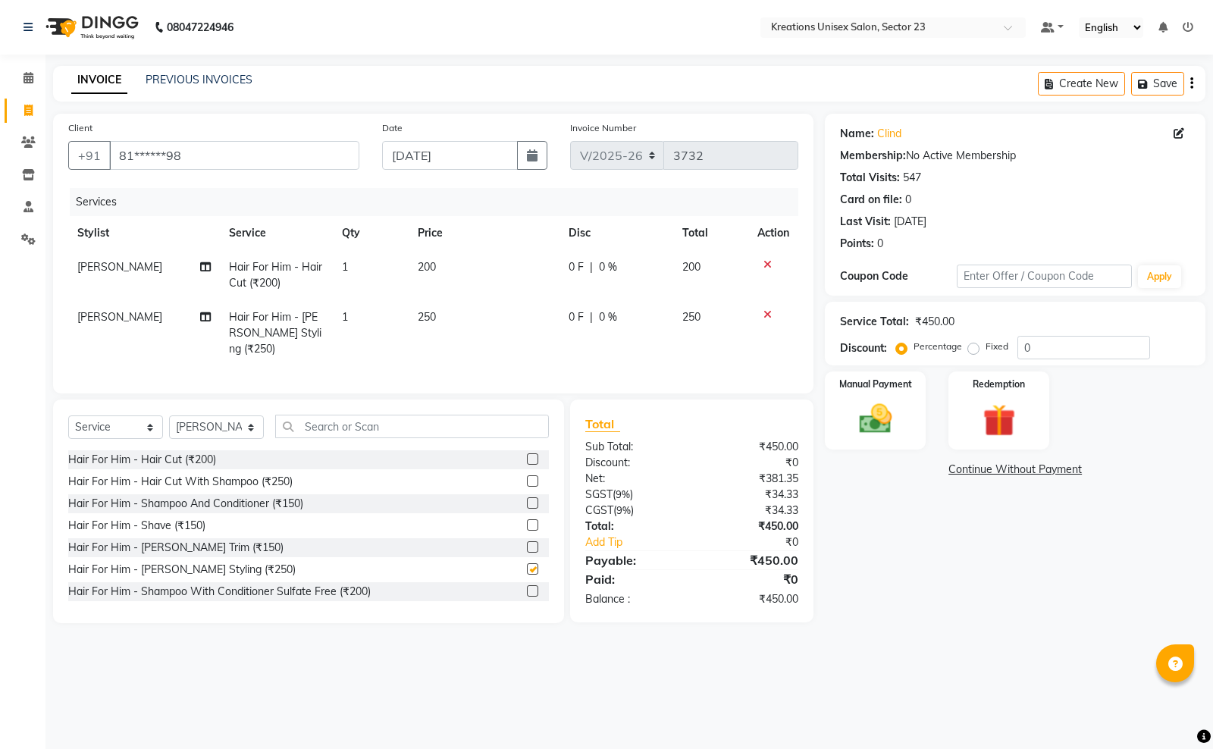
checkbox input "false"
click at [753, 315] on td at bounding box center [773, 333] width 50 height 66
click at [208, 538] on div "Hair For Him - [PERSON_NAME] Trim (₹150)" at bounding box center [308, 547] width 481 height 19
click at [759, 312] on div at bounding box center [773, 314] width 32 height 11
click at [767, 311] on icon at bounding box center [767, 314] width 8 height 11
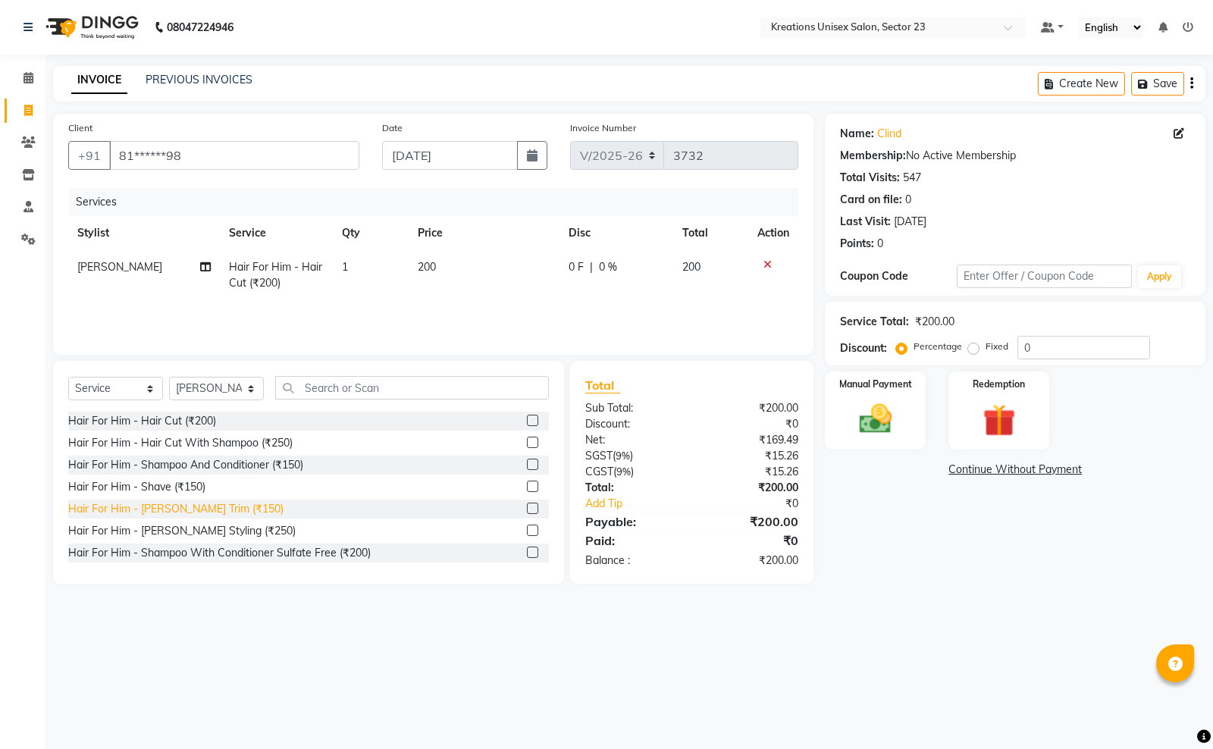
click at [206, 510] on div "Hair For Him - [PERSON_NAME] Trim (₹150)" at bounding box center [175, 509] width 215 height 16
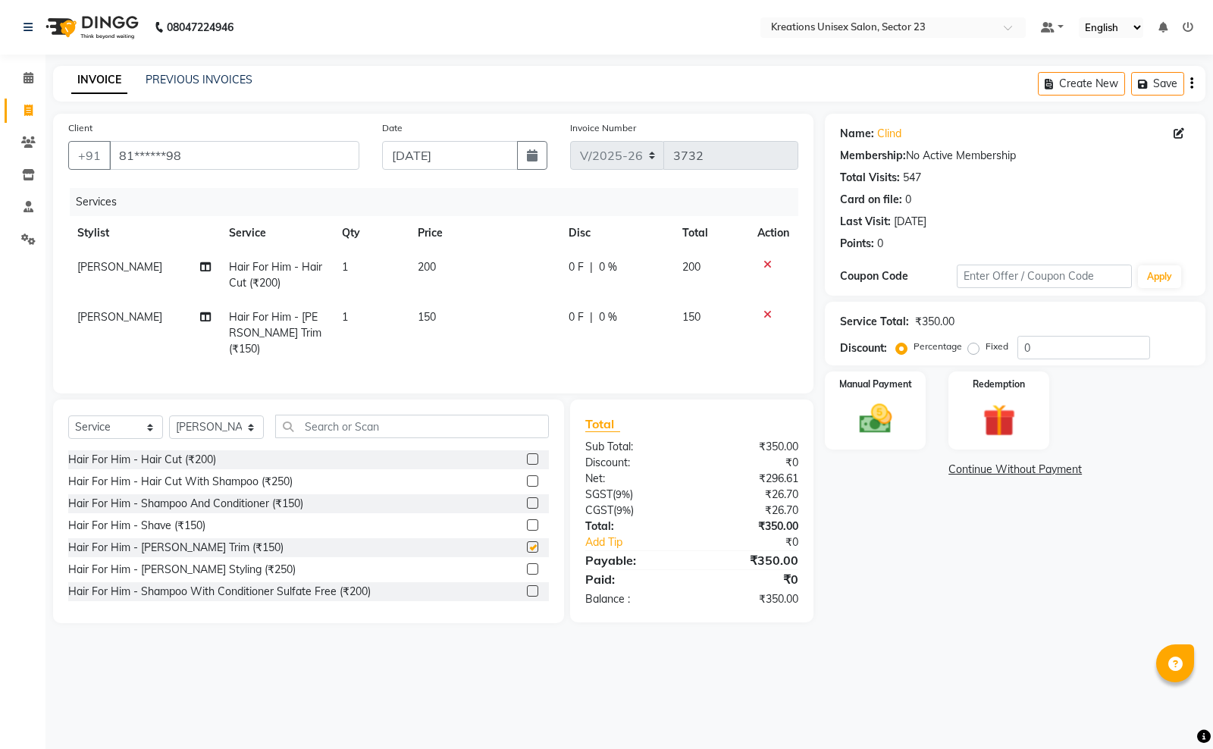
checkbox input "false"
click at [872, 399] on img at bounding box center [875, 418] width 55 height 39
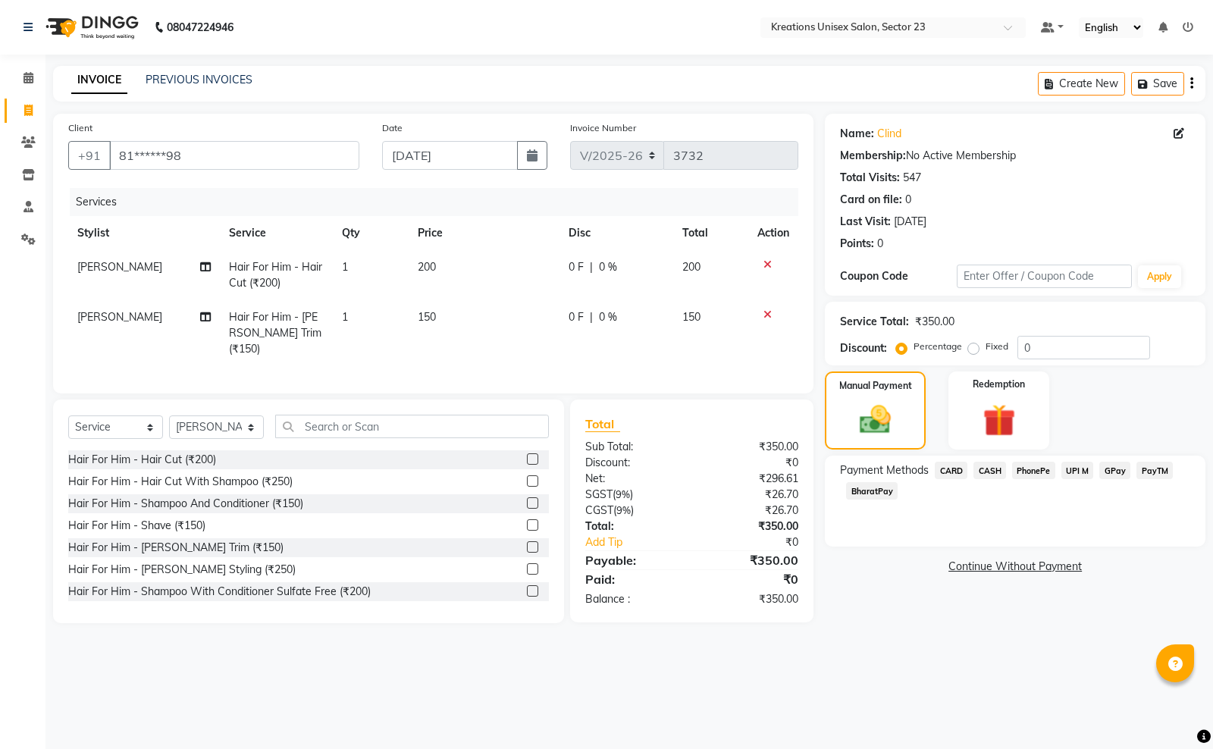
click at [1141, 463] on span "PayTM" at bounding box center [1154, 470] width 36 height 17
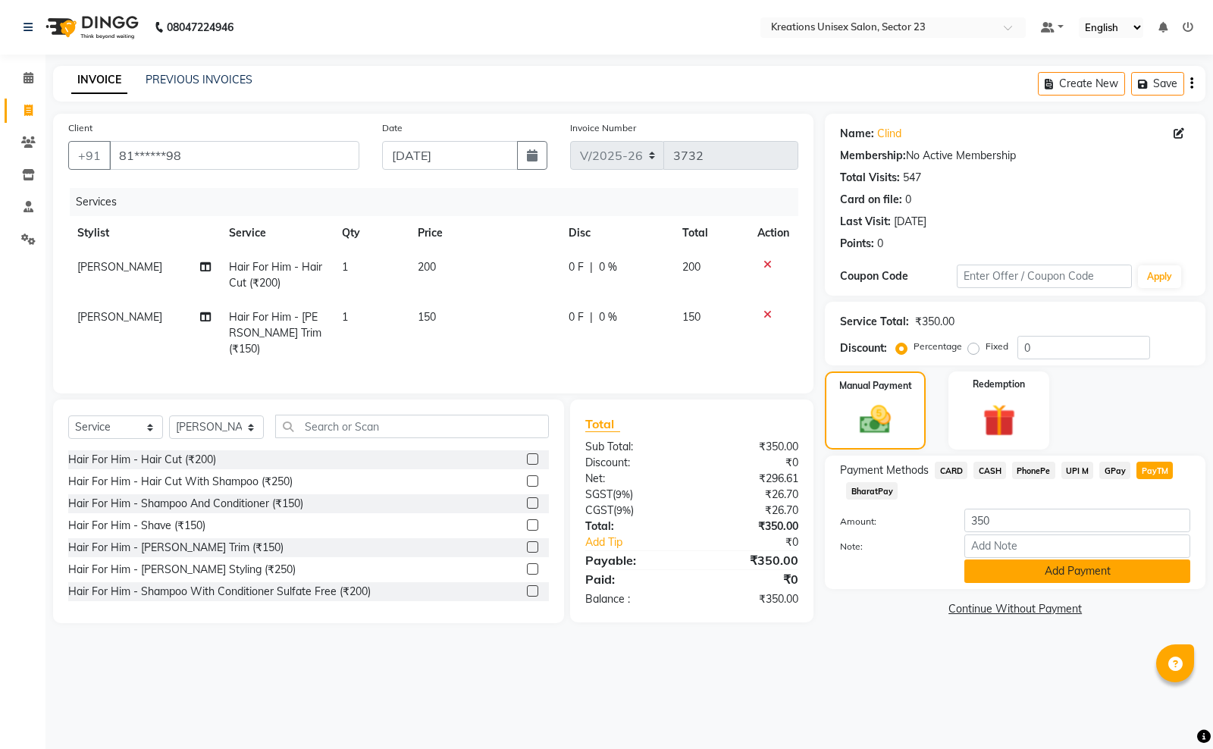
click at [1084, 578] on button "Add Payment" at bounding box center [1077, 570] width 226 height 23
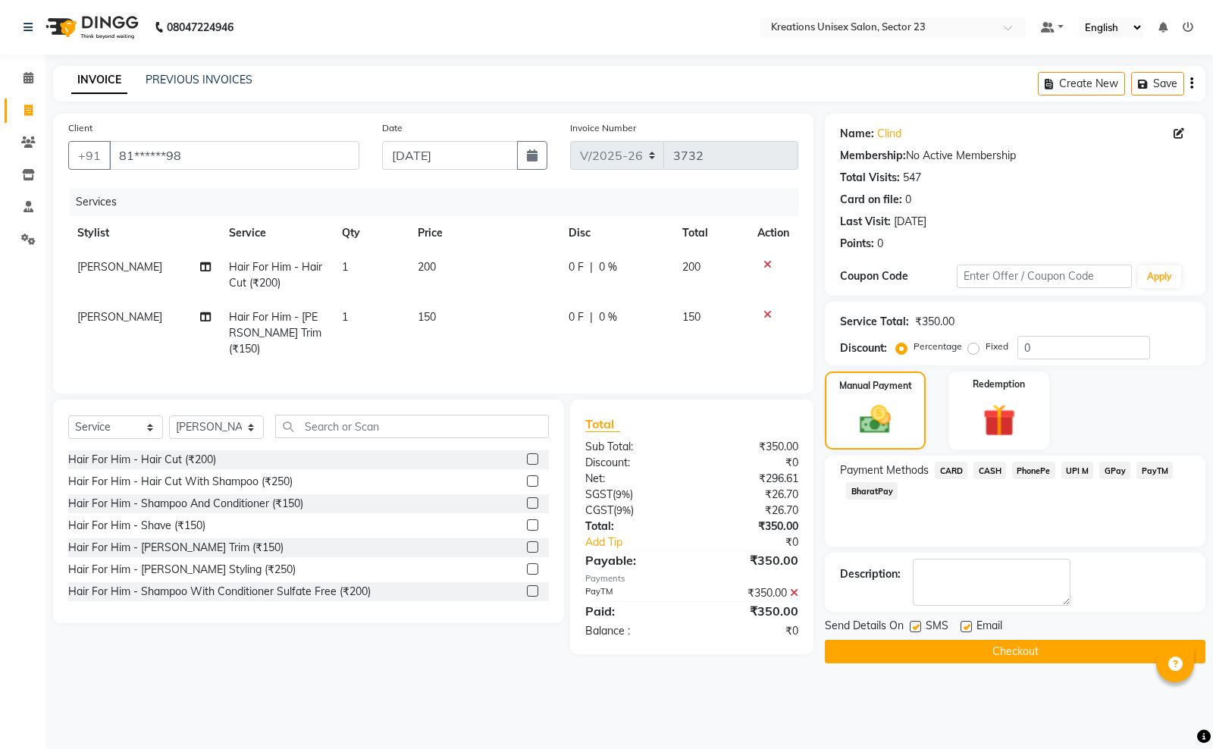
click at [916, 627] on label at bounding box center [914, 626] width 11 height 11
click at [916, 627] on input "checkbox" at bounding box center [914, 627] width 10 height 10
checkbox input "false"
click at [964, 626] on label at bounding box center [965, 626] width 11 height 11
click at [964, 626] on input "checkbox" at bounding box center [965, 627] width 10 height 10
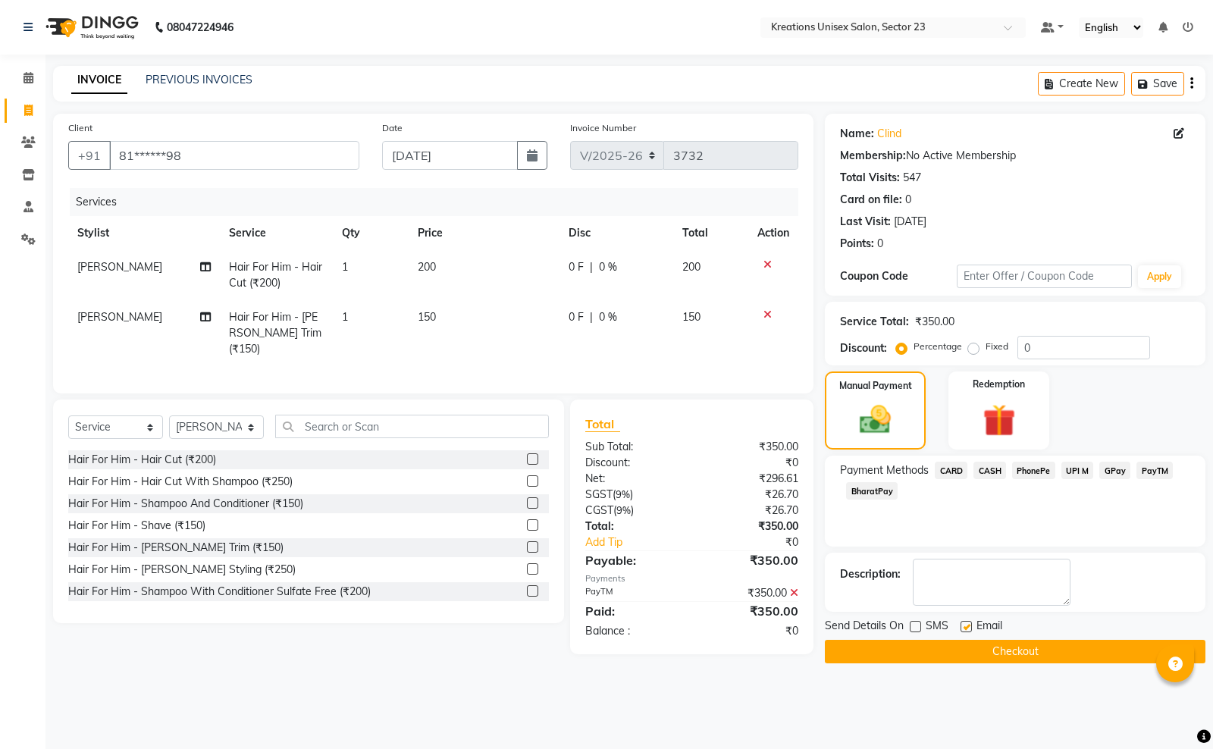
checkbox input "false"
click at [970, 643] on button "Checkout" at bounding box center [1015, 651] width 380 height 23
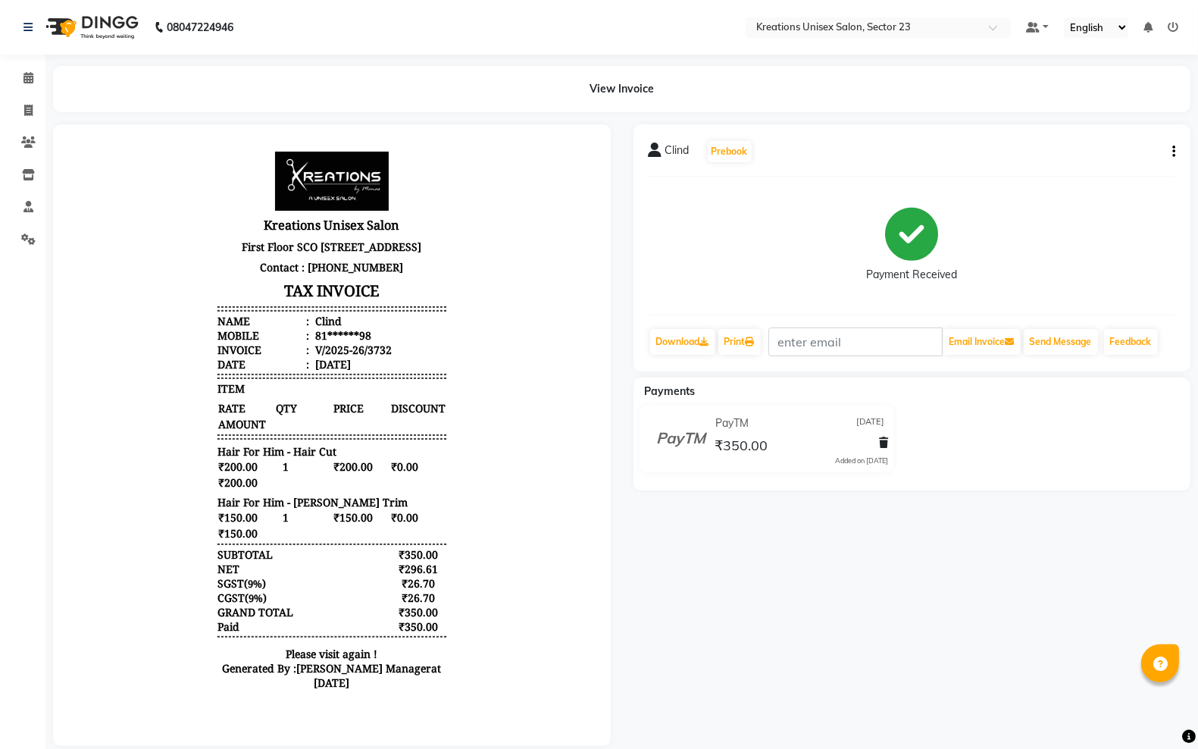
select select "service"
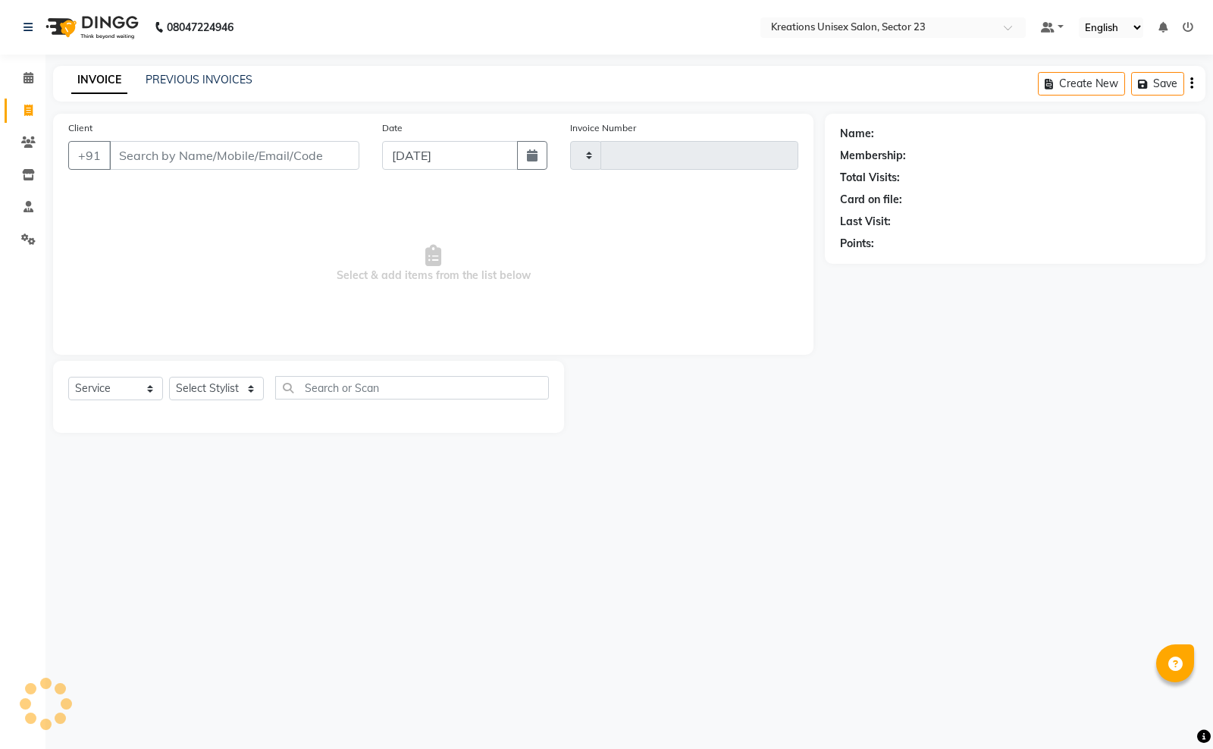
type input "3733"
select select "6161"
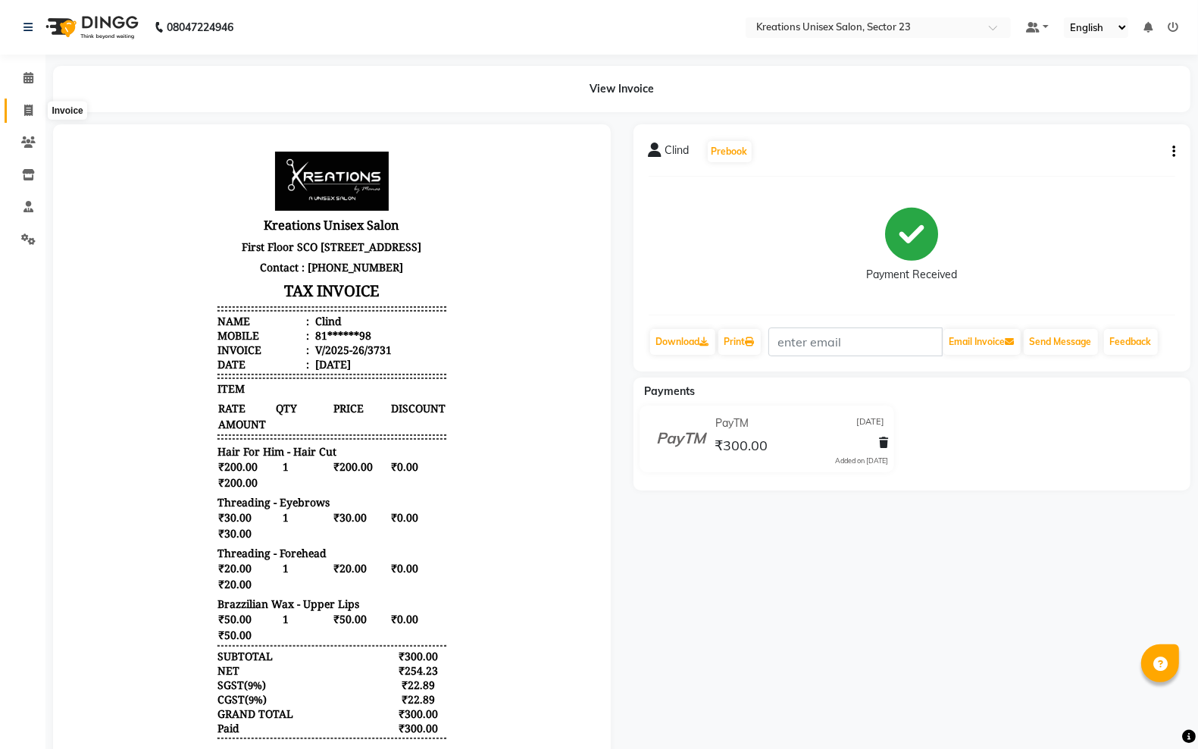
drag, startPoint x: 23, startPoint y: 111, endPoint x: 42, endPoint y: 108, distance: 18.4
click at [24, 111] on icon at bounding box center [28, 110] width 8 height 11
select select "service"
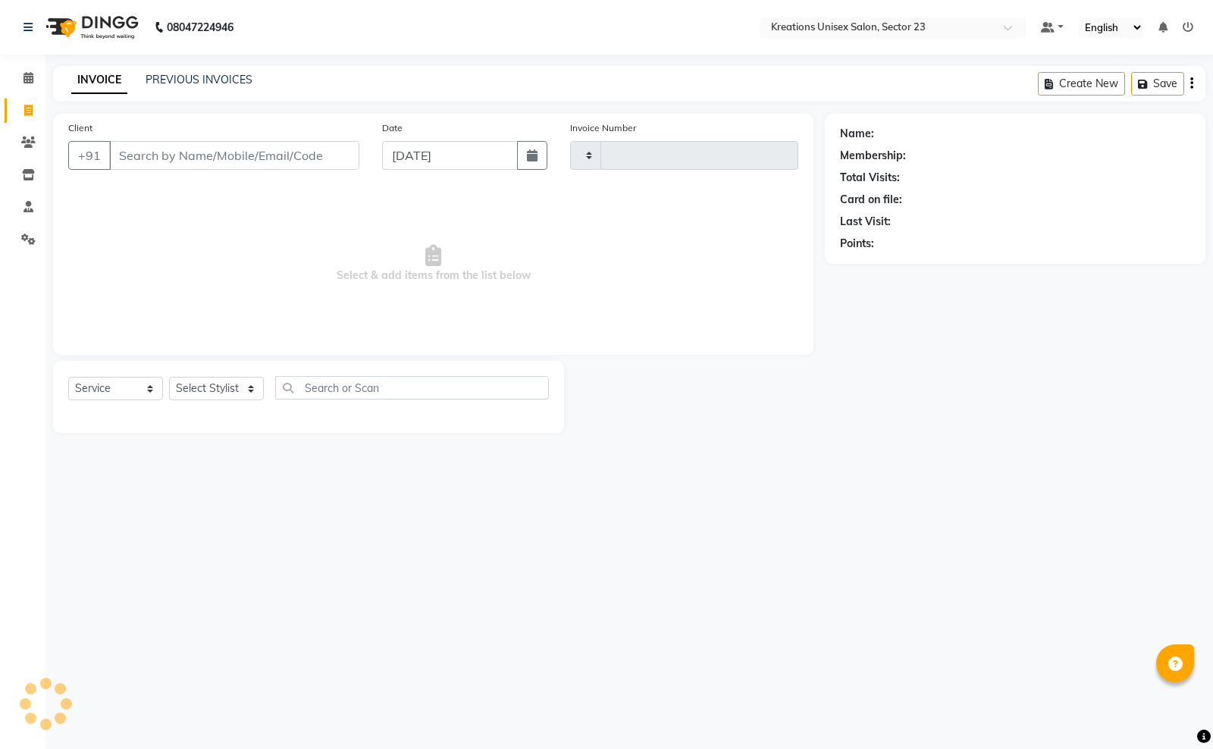
type input "3733"
select select "6161"
click at [213, 84] on link "PREVIOUS INVOICES" at bounding box center [199, 80] width 107 height 14
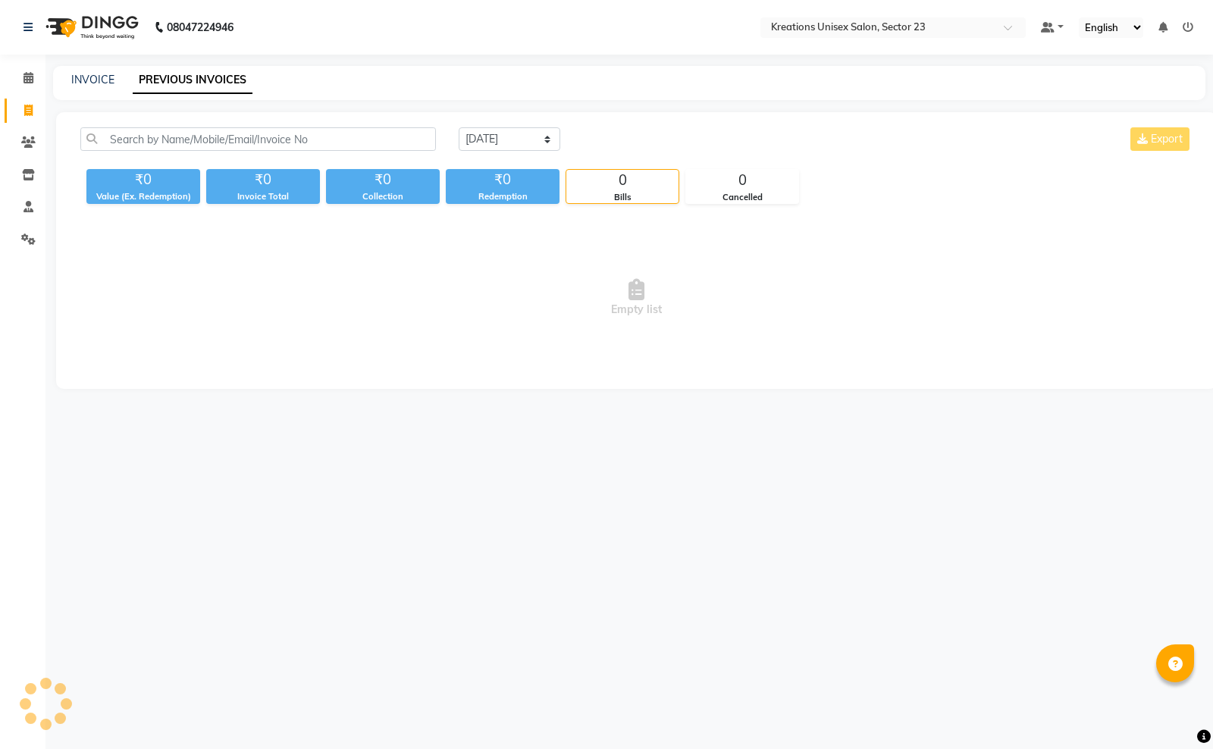
select select "service"
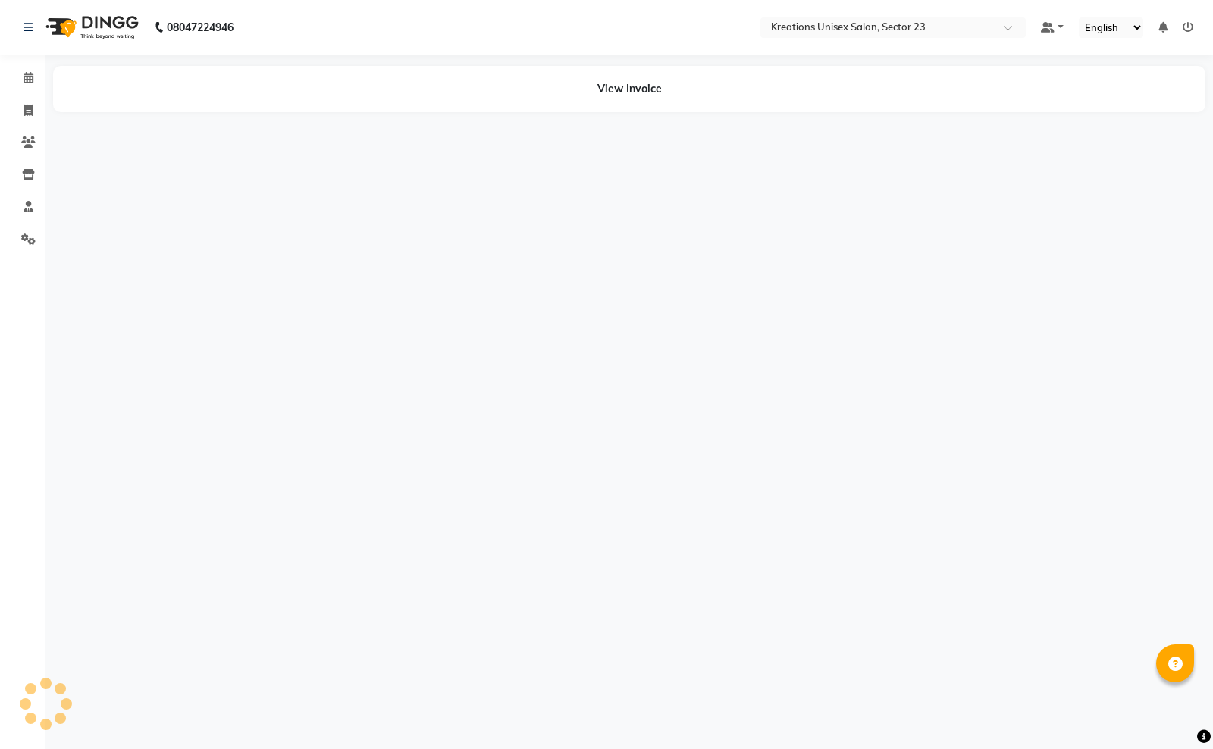
select select "service"
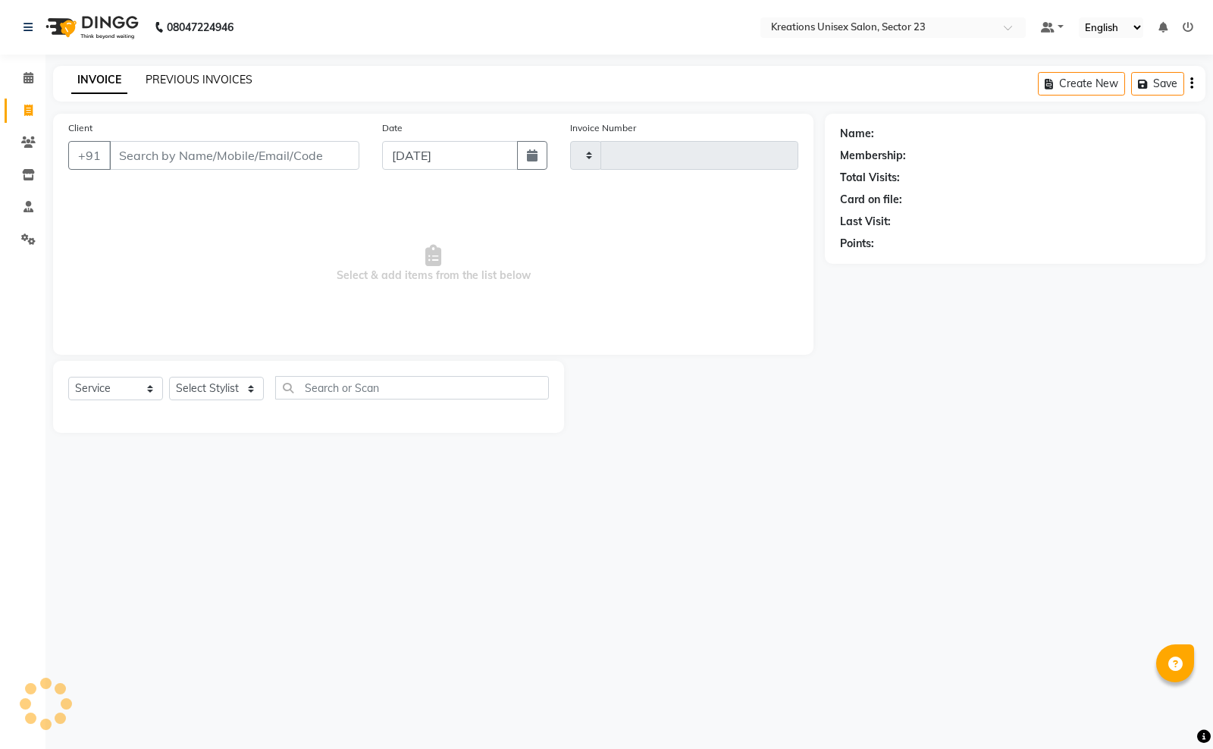
click at [220, 83] on link "PREVIOUS INVOICES" at bounding box center [199, 80] width 107 height 14
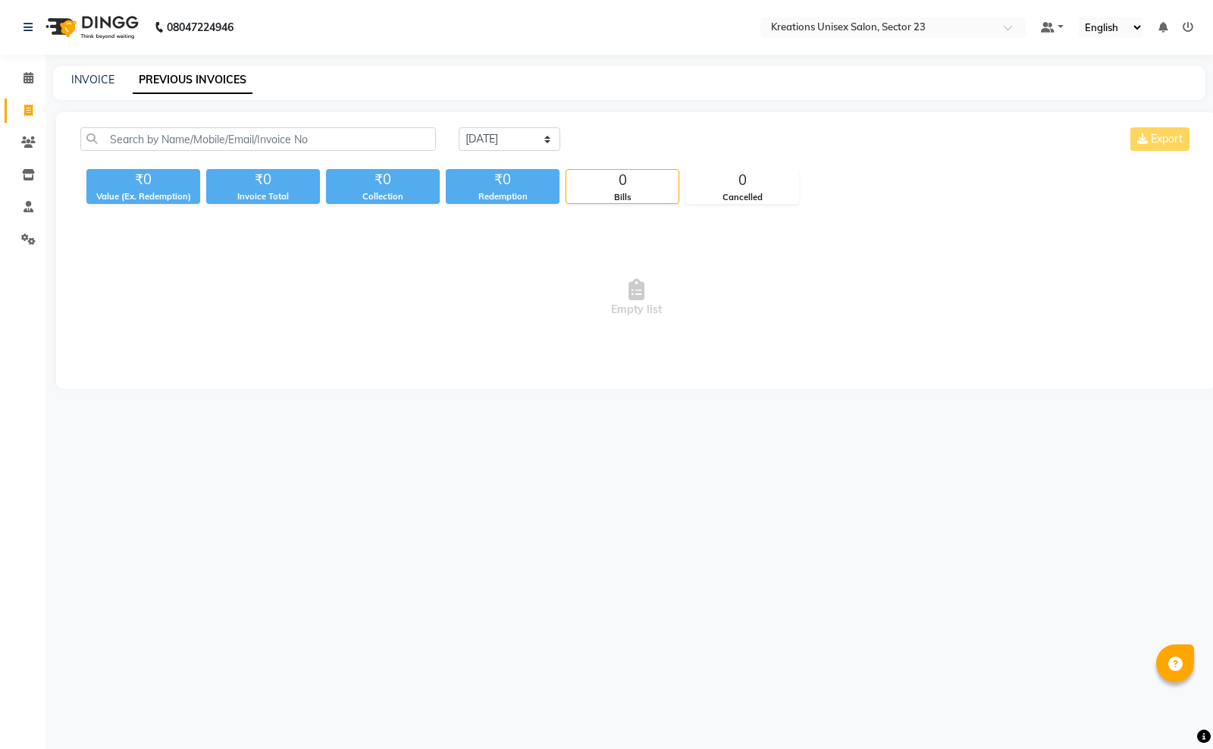
select select "service"
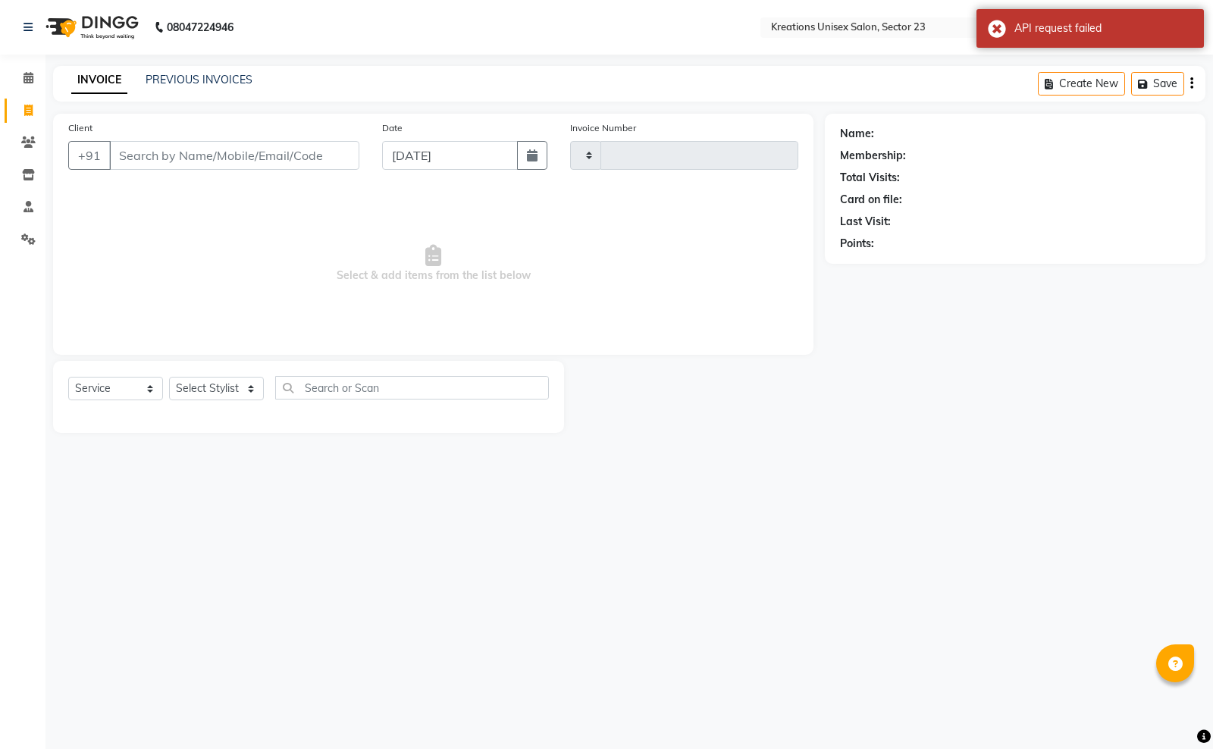
drag, startPoint x: 1007, startPoint y: 409, endPoint x: 1073, endPoint y: 637, distance: 237.0
click at [1073, 637] on div "08047224946 Select Location × Kreations Unisex Salon, Sector 23 Default Panel M…" at bounding box center [606, 374] width 1213 height 749
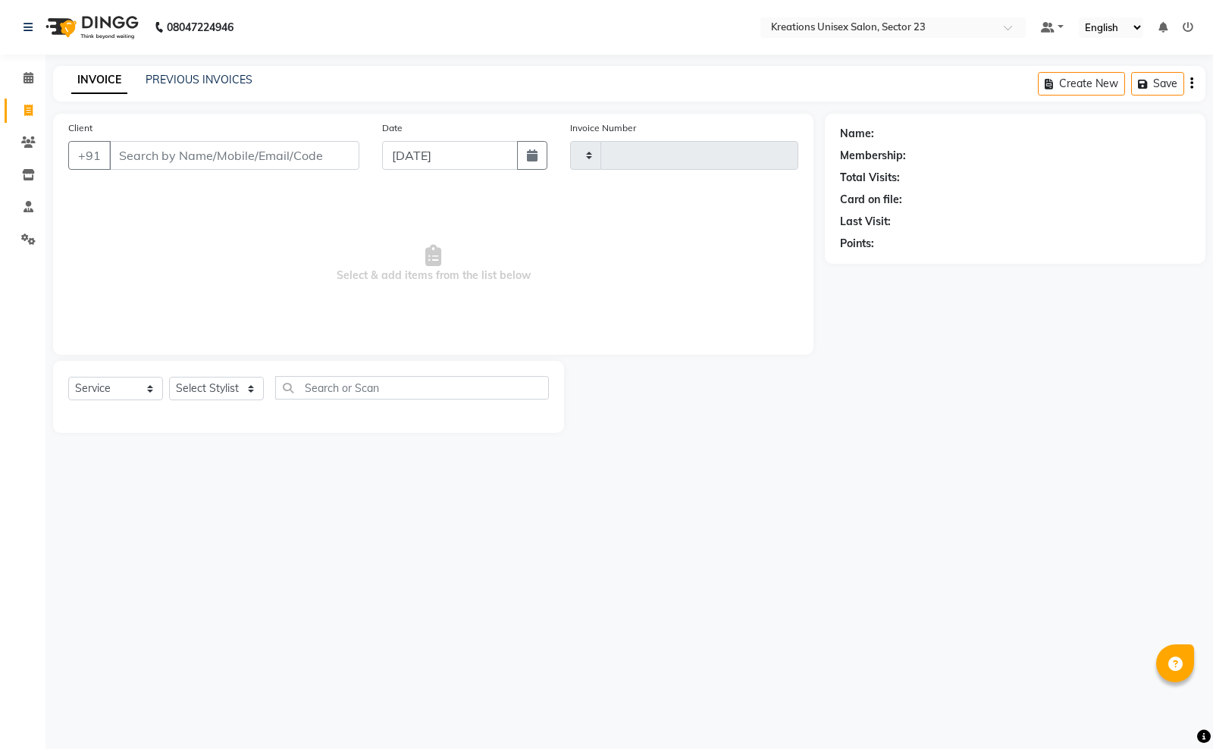
drag, startPoint x: 684, startPoint y: 543, endPoint x: 656, endPoint y: 520, distance: 36.6
click at [684, 543] on div "08047224946 Select Location × Kreations Unisex Salon, Sector 23 Default Panel M…" at bounding box center [606, 374] width 1213 height 749
click at [218, 83] on link "PREVIOUS INVOICES" at bounding box center [199, 80] width 107 height 14
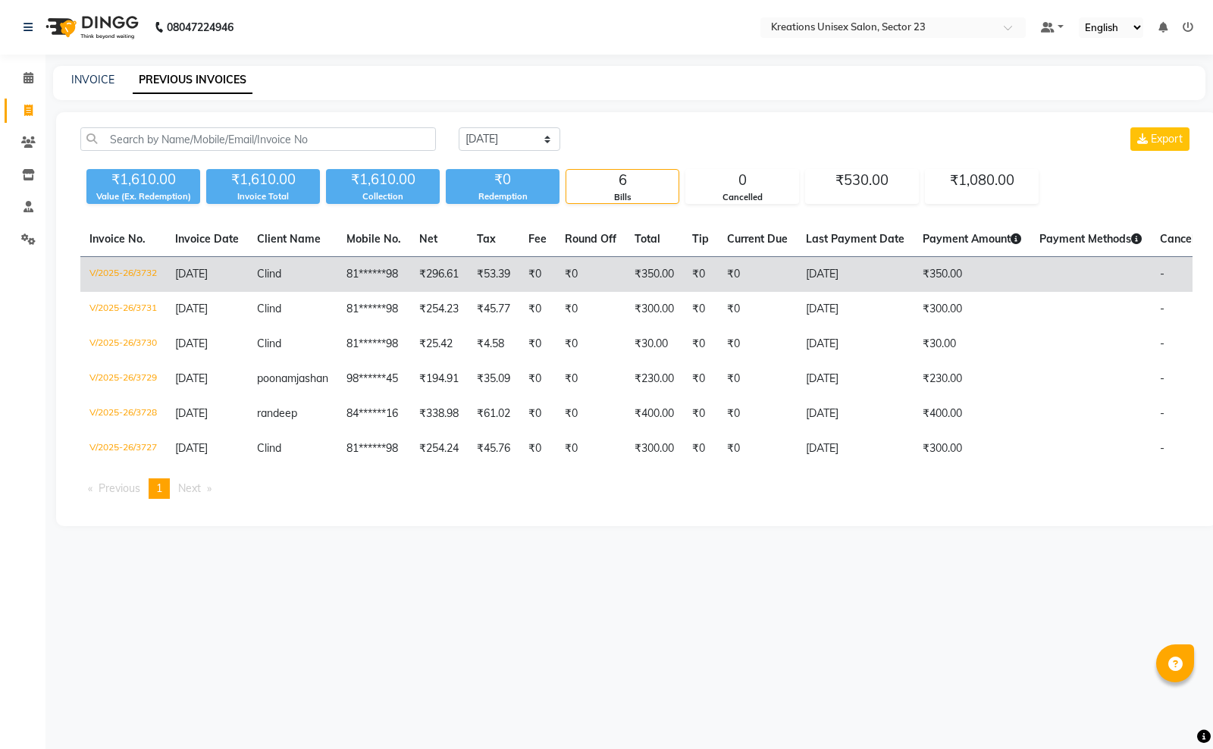
click at [410, 270] on td "₹296.61" at bounding box center [439, 275] width 58 height 36
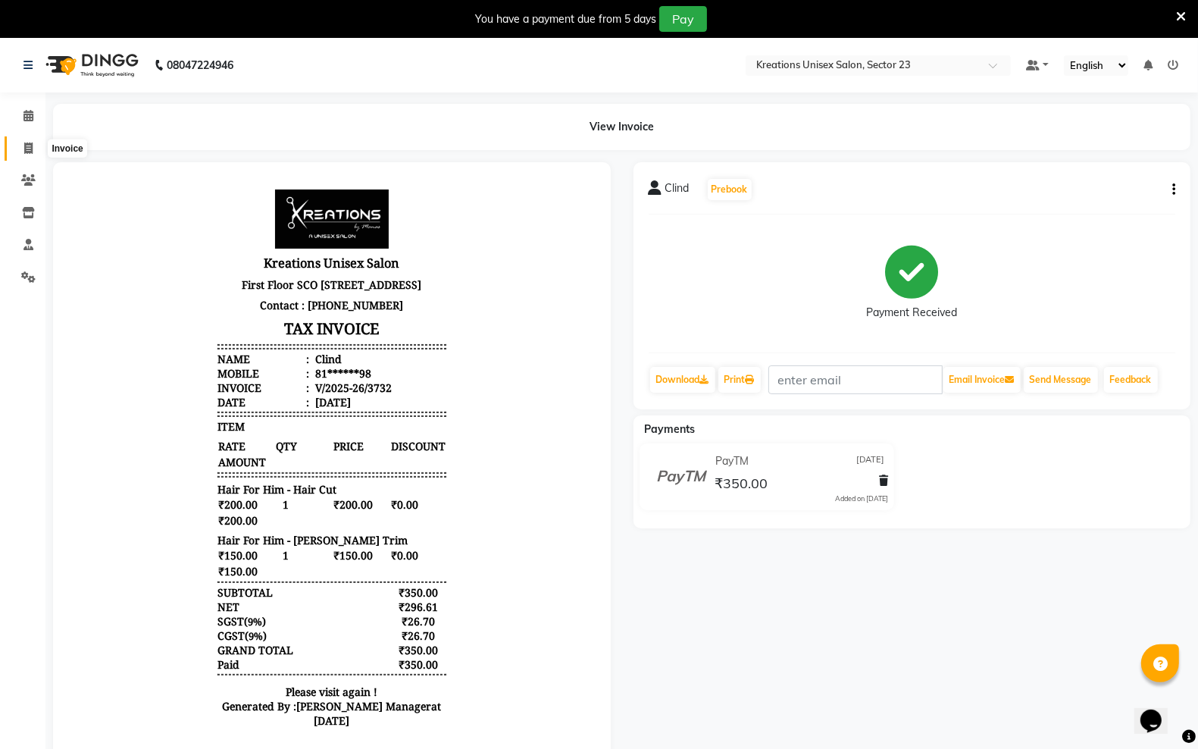
click at [30, 149] on icon at bounding box center [28, 147] width 8 height 11
select select "6161"
select select "service"
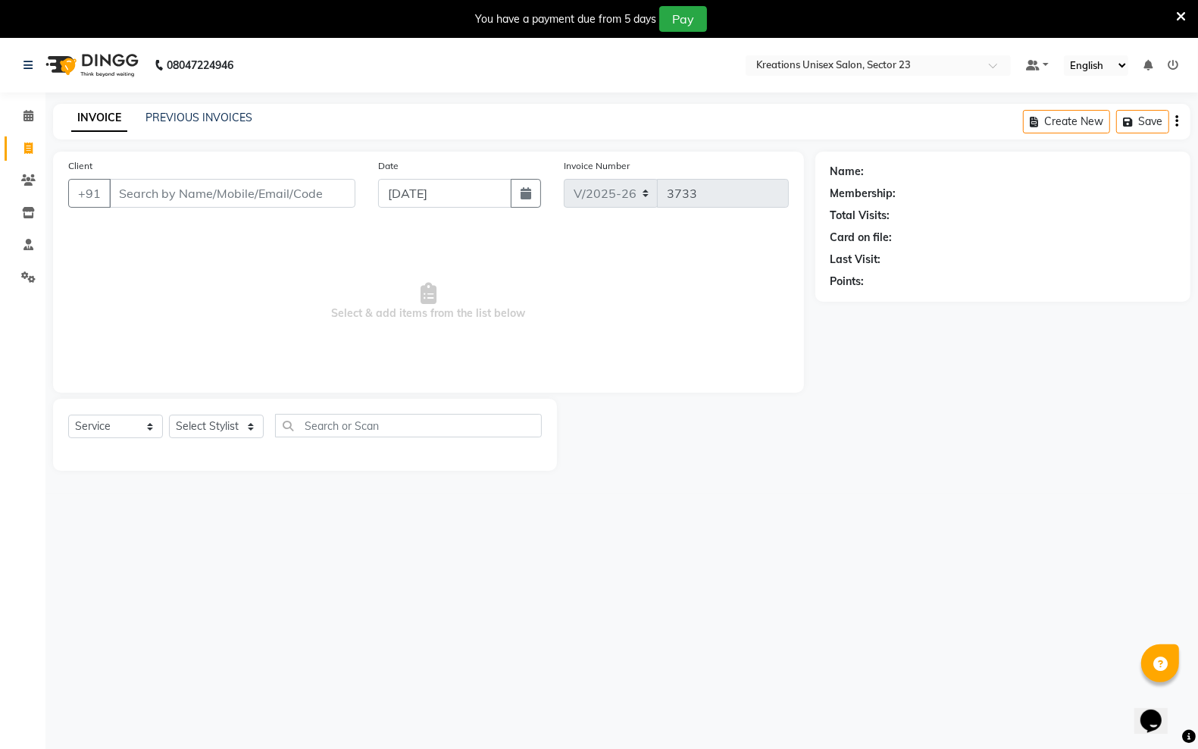
scroll to position [38, 0]
